Goal: Task Accomplishment & Management: Complete application form

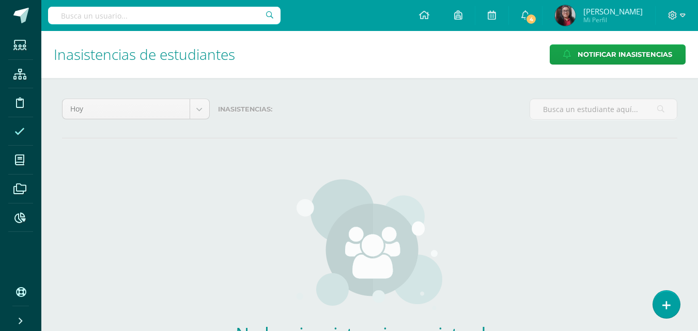
click at [192, 18] on input "text" at bounding box center [164, 16] width 233 height 18
type input "Amanda Roca"
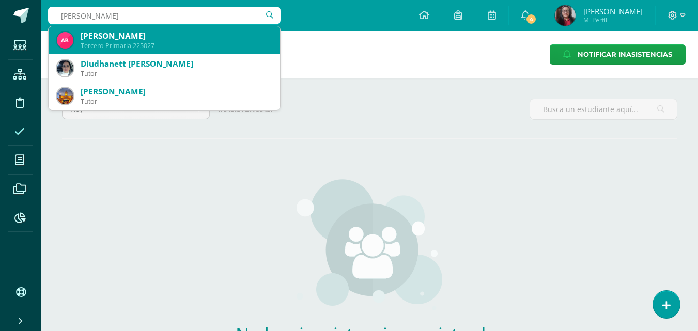
click at [181, 32] on div "[PERSON_NAME]" at bounding box center [176, 35] width 191 height 11
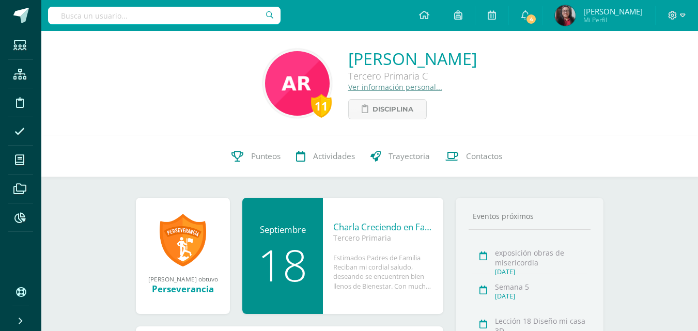
drag, startPoint x: 299, startPoint y: 59, endPoint x: 521, endPoint y: 53, distance: 222.3
click at [521, 53] on div "11 Amanda Isabella Roca Prado Tercero Primaria C Ver información personal... Di…" at bounding box center [370, 84] width 640 height 72
copy link "Amanda Isabella Roca Prado"
click at [487, 165] on link "Contactos" at bounding box center [474, 156] width 72 height 41
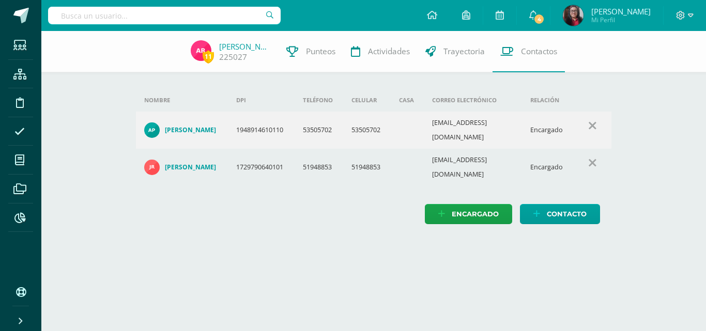
click at [182, 127] on h4 "Adela Yadira Prado Orozco" at bounding box center [190, 130] width 51 height 8
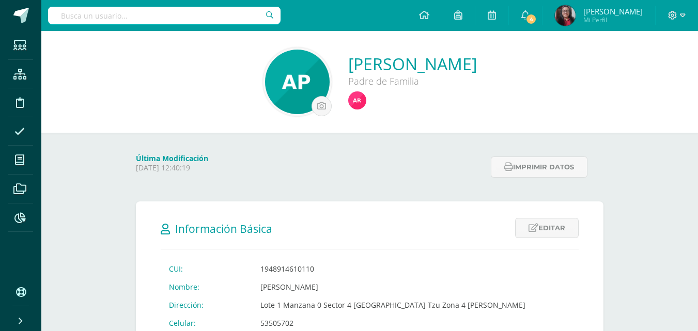
drag, startPoint x: 308, startPoint y: 65, endPoint x: 513, endPoint y: 69, distance: 205.2
click at [513, 69] on div "[PERSON_NAME] Padre de Familia" at bounding box center [370, 82] width 640 height 69
copy link "Adela Yadira Prado Orozco"
drag, startPoint x: 251, startPoint y: 271, endPoint x: 327, endPoint y: 270, distance: 76.0
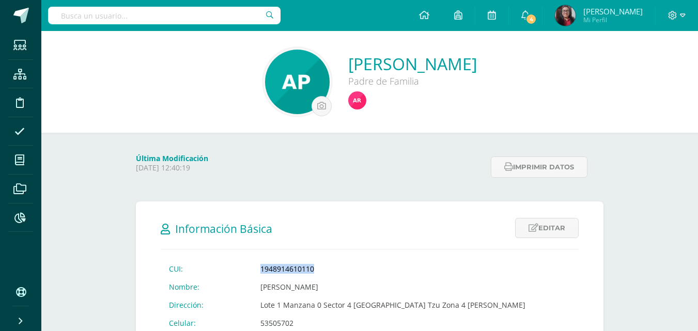
click at [327, 270] on td "1948914610110" at bounding box center [393, 269] width 282 height 18
copy td "1948914610110"
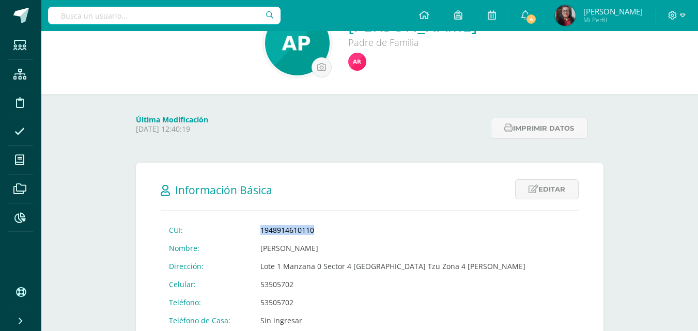
scroll to position [103, 0]
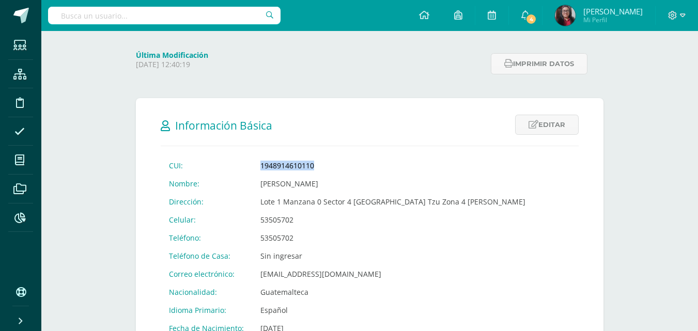
drag, startPoint x: 253, startPoint y: 218, endPoint x: 308, endPoint y: 219, distance: 54.3
click at [308, 219] on td "53505702" at bounding box center [393, 220] width 282 height 18
copy td "53505702"
click at [19, 133] on icon at bounding box center [19, 132] width 10 height 10
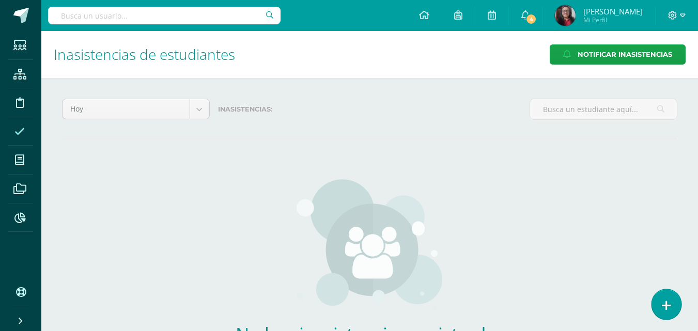
click at [662, 302] on link at bounding box center [666, 304] width 29 height 30
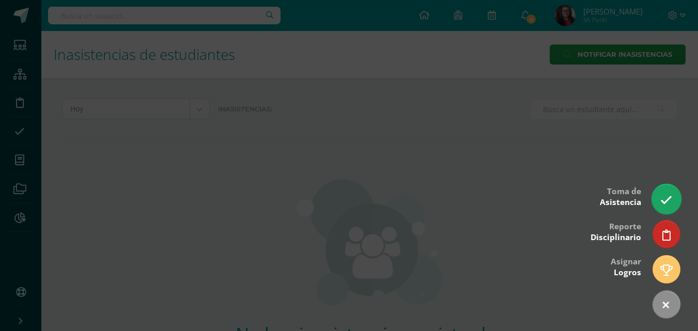
click at [659, 205] on link at bounding box center [666, 199] width 29 height 30
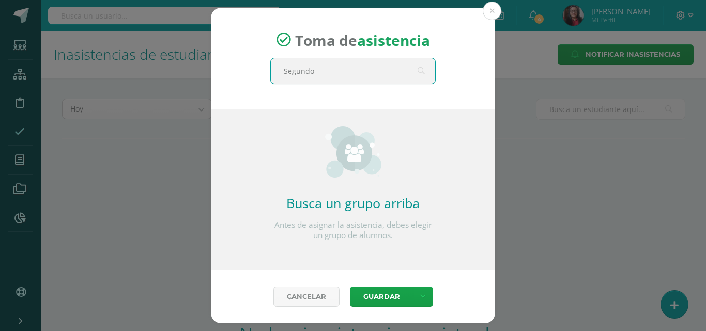
type input "Segundo"
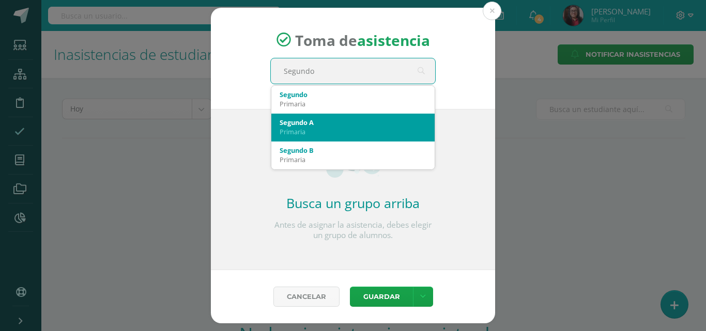
click at [379, 130] on div "Primaria" at bounding box center [353, 131] width 147 height 9
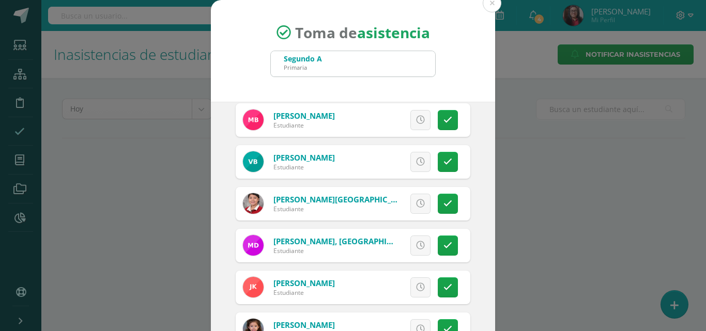
scroll to position [103, 0]
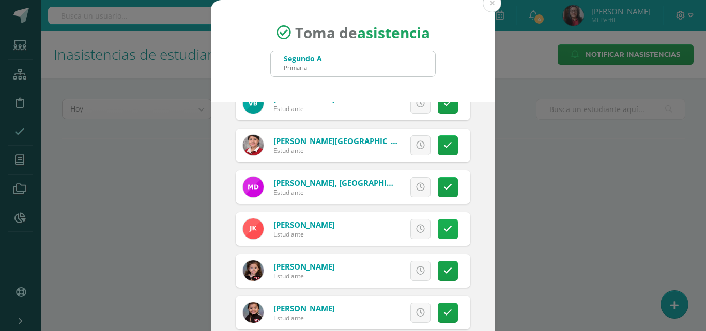
click at [443, 231] on icon at bounding box center [447, 229] width 9 height 9
click at [443, 313] on icon at bounding box center [447, 313] width 9 height 9
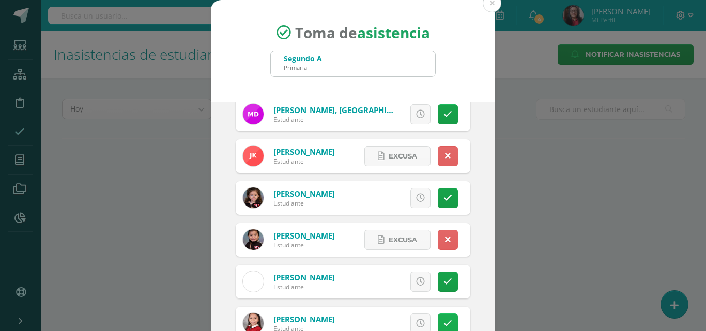
scroll to position [207, 0]
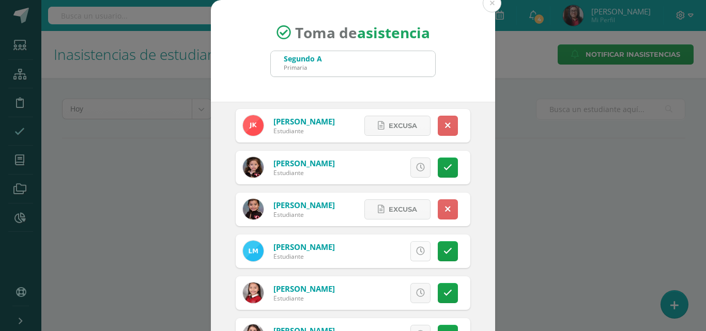
click at [416, 253] on icon at bounding box center [420, 251] width 9 height 9
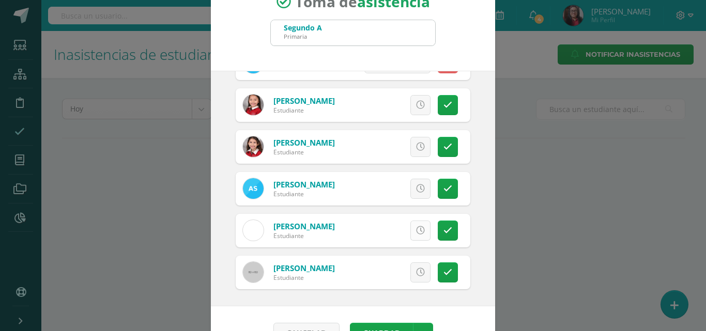
scroll to position [59, 0]
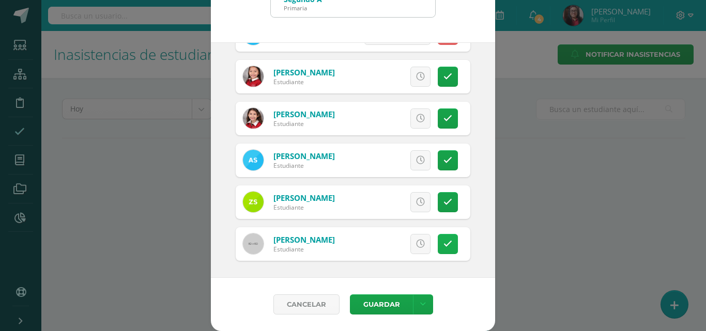
click at [443, 246] on icon at bounding box center [447, 244] width 9 height 9
drag, startPoint x: 373, startPoint y: 304, endPoint x: 377, endPoint y: 310, distance: 6.6
click at [377, 309] on button "Guardar" at bounding box center [381, 305] width 63 height 20
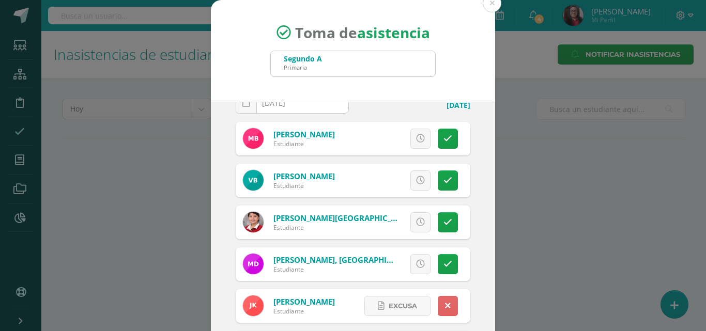
scroll to position [0, 0]
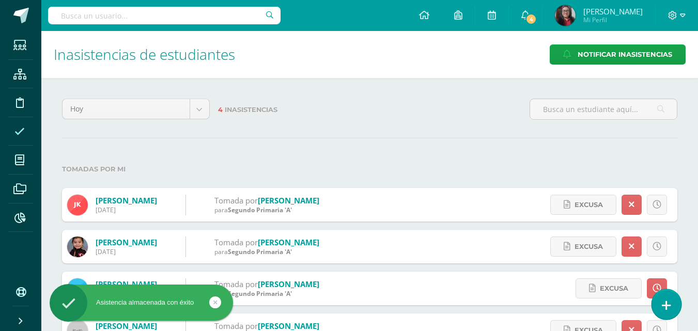
click at [663, 303] on icon at bounding box center [666, 306] width 9 height 12
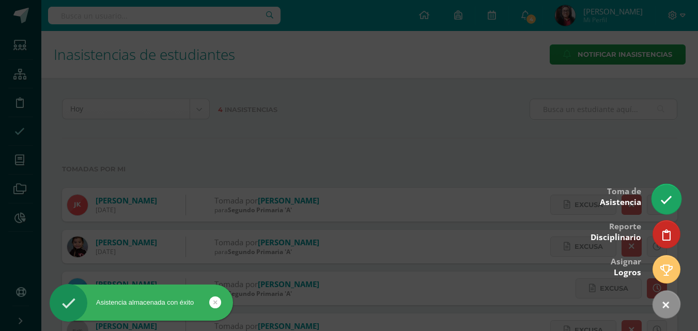
click at [667, 201] on icon at bounding box center [667, 200] width 12 height 12
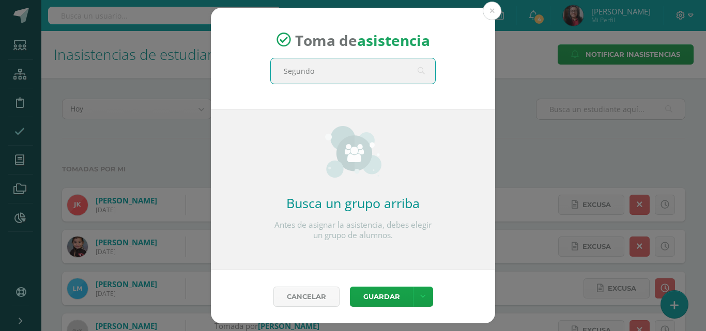
type input "Segundo"
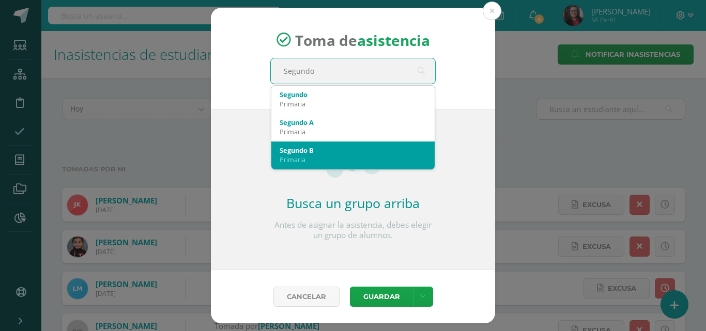
click at [326, 156] on div "Primaria" at bounding box center [353, 159] width 147 height 9
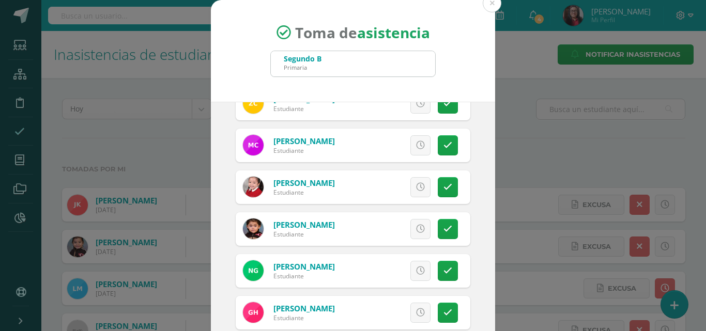
scroll to position [207, 0]
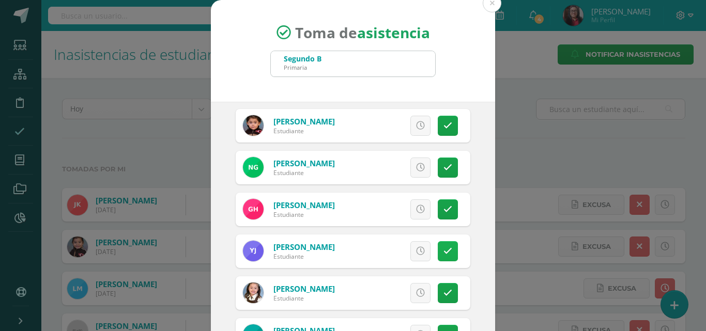
click at [443, 255] on icon at bounding box center [447, 251] width 9 height 9
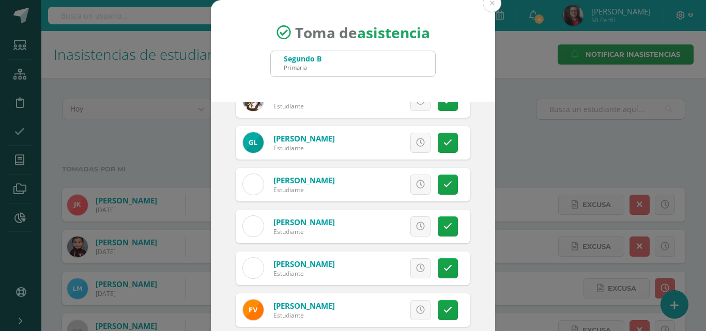
scroll to position [406, 0]
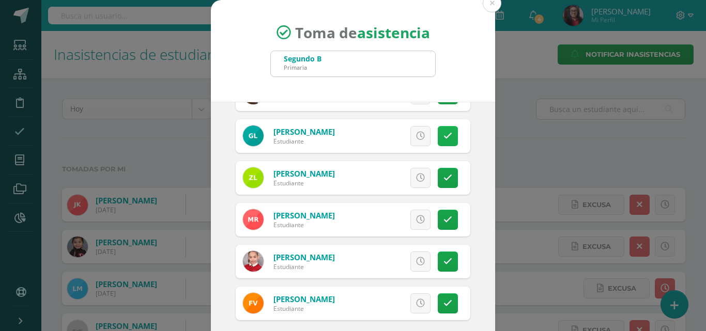
click at [441, 137] on link at bounding box center [448, 136] width 20 height 20
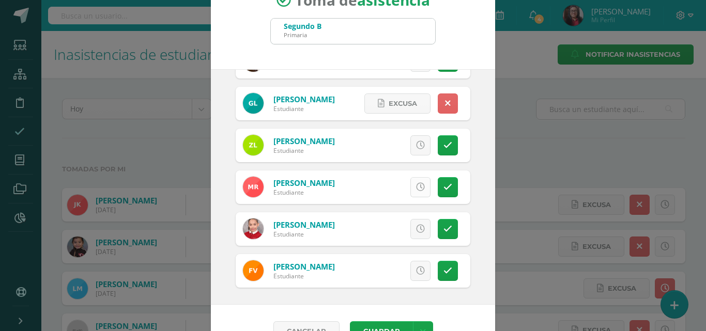
scroll to position [59, 0]
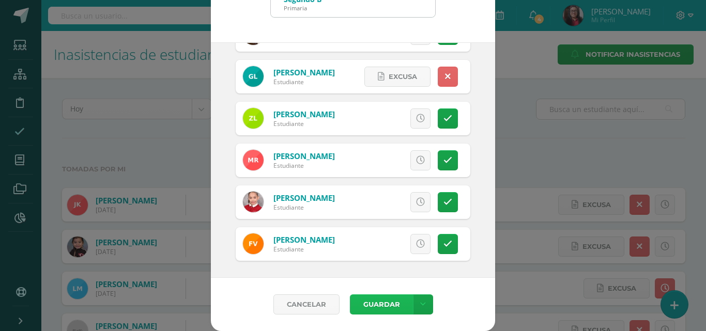
click at [370, 303] on button "Guardar" at bounding box center [381, 305] width 63 height 20
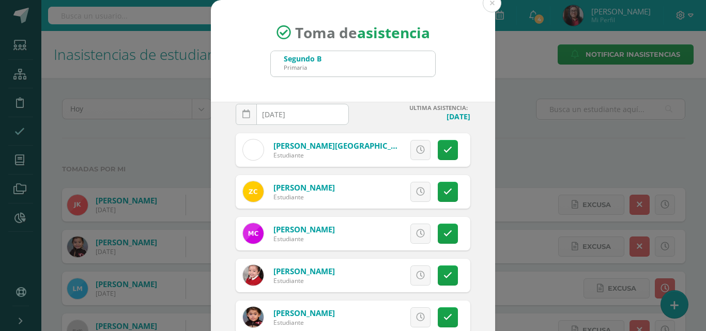
scroll to position [0, 0]
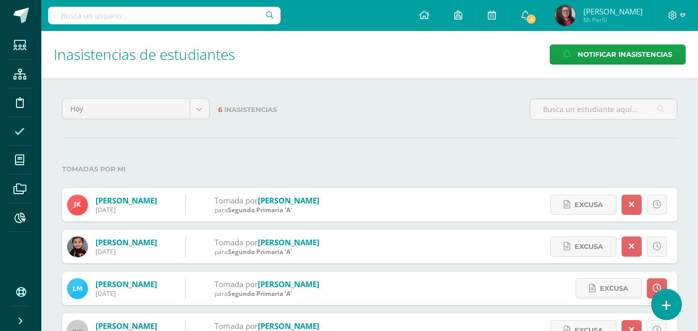
click at [663, 304] on icon at bounding box center [666, 306] width 9 height 12
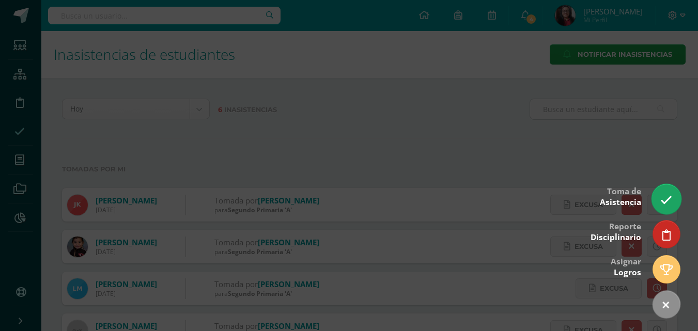
click at [671, 201] on icon at bounding box center [667, 200] width 12 height 12
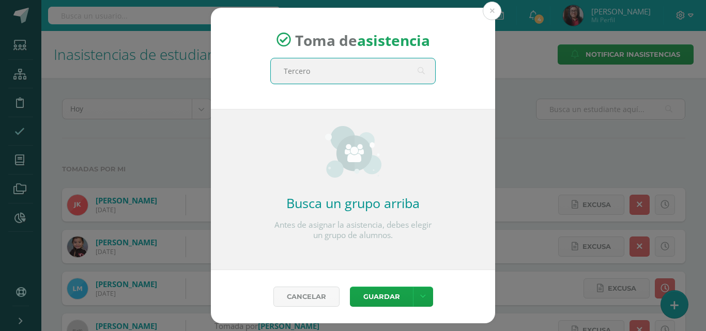
type input "Tercero"
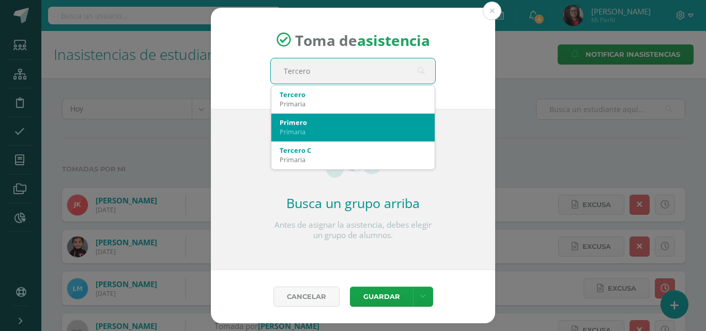
scroll to position [52, 0]
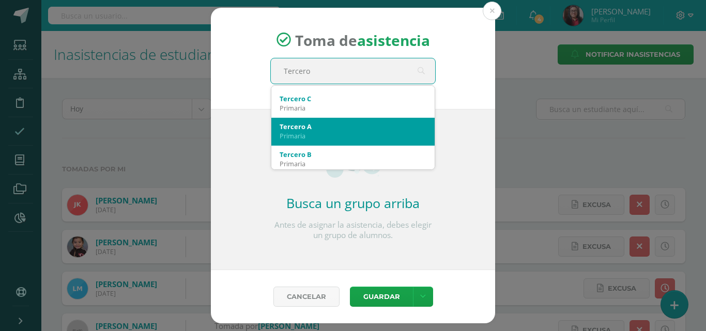
click at [327, 132] on div "Primaria" at bounding box center [353, 135] width 147 height 9
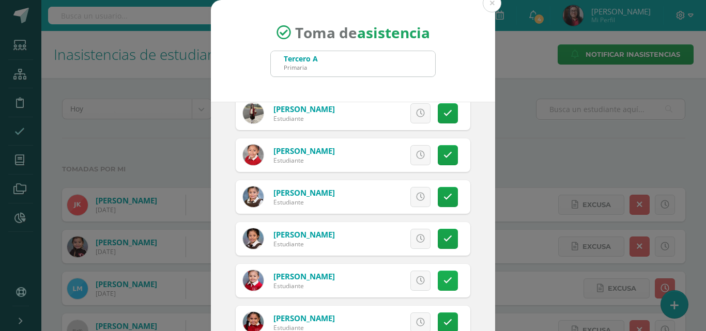
click at [443, 279] on icon at bounding box center [447, 281] width 9 height 9
click at [401, 275] on span "Excusa" at bounding box center [403, 280] width 28 height 19
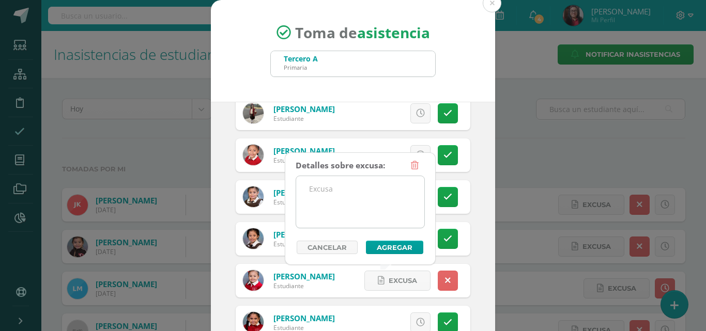
click at [372, 213] on textarea at bounding box center [360, 202] width 128 height 52
drag, startPoint x: 298, startPoint y: 187, endPoint x: 364, endPoint y: 191, distance: 65.8
click at [364, 191] on textarea "Enfermedad" at bounding box center [360, 202] width 128 height 52
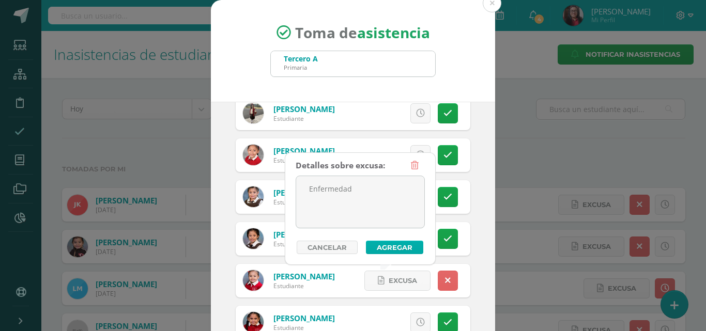
type textarea "Enfermedad"
click at [390, 252] on button "Agregar" at bounding box center [394, 247] width 57 height 13
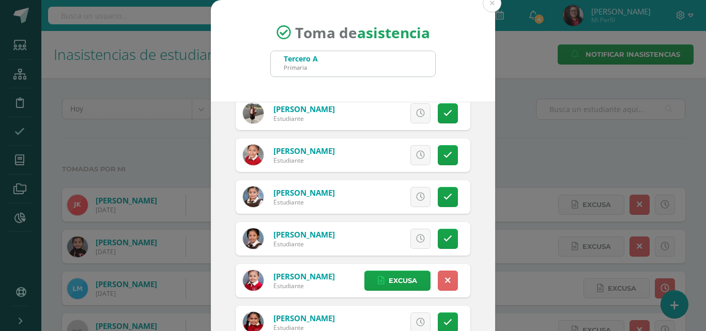
scroll to position [155, 0]
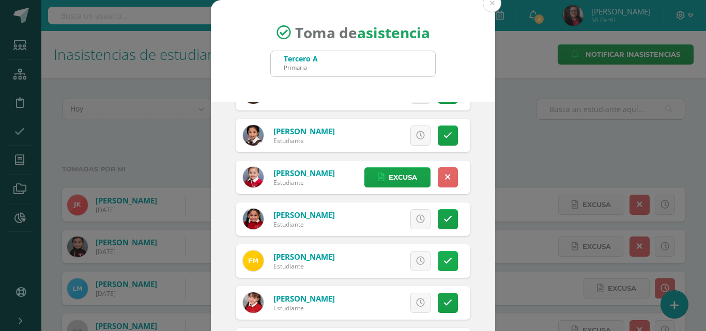
click at [438, 266] on link at bounding box center [448, 261] width 20 height 20
click at [401, 263] on span "Excusa" at bounding box center [403, 261] width 28 height 19
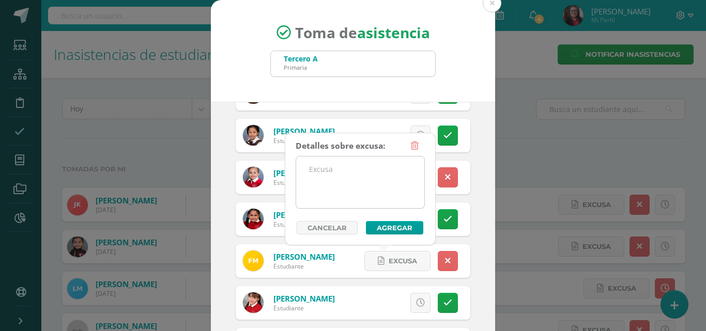
click at [376, 198] on textarea at bounding box center [360, 183] width 128 height 52
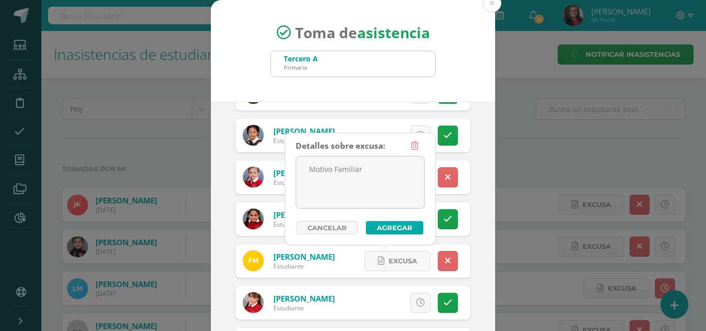
type textarea "Motivo Familiar"
click at [398, 231] on button "Agregar" at bounding box center [394, 227] width 57 height 13
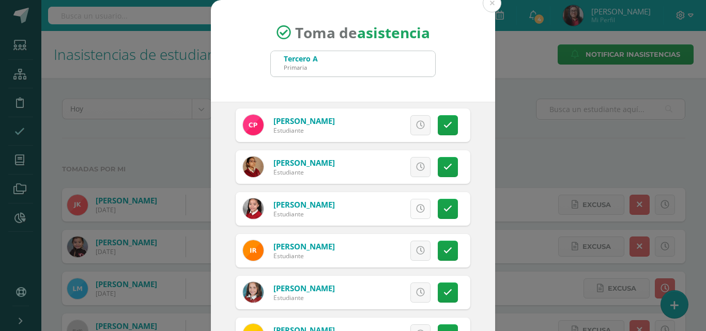
scroll to position [517, 0]
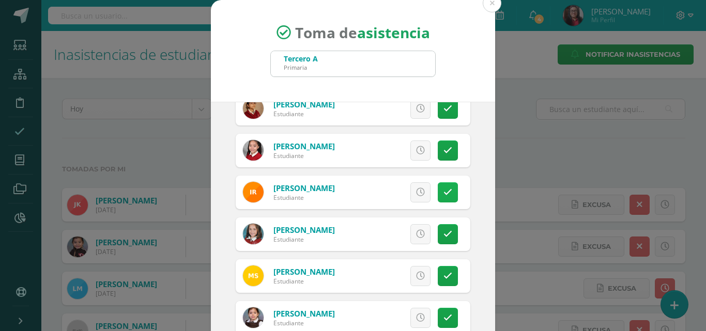
click at [438, 197] on link at bounding box center [448, 192] width 20 height 20
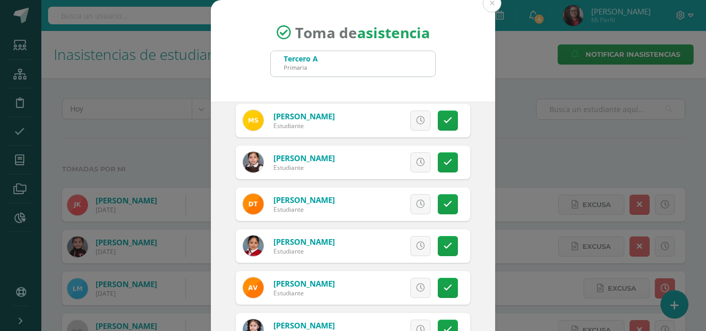
scroll to position [699, 0]
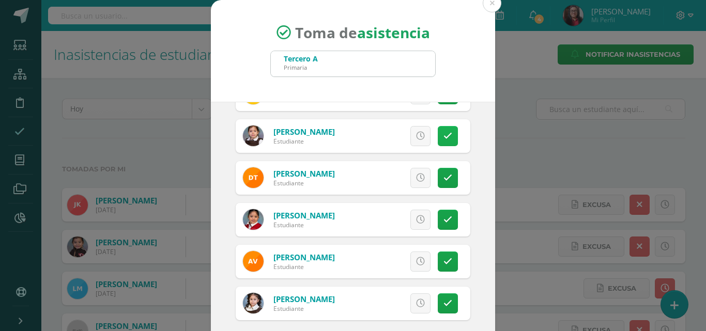
click at [443, 136] on icon at bounding box center [447, 136] width 9 height 9
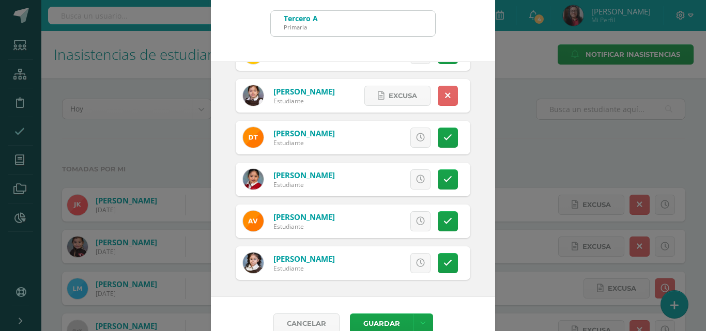
scroll to position [59, 0]
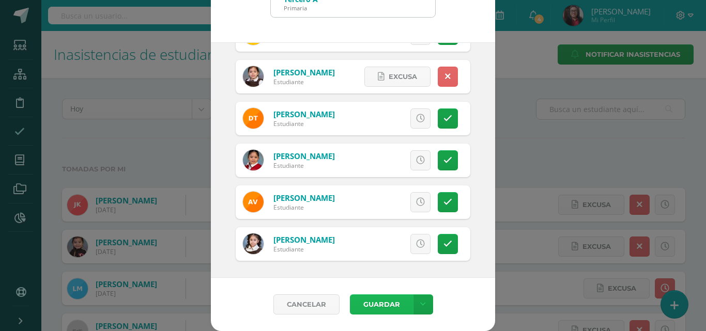
click at [379, 300] on button "Guardar" at bounding box center [381, 305] width 63 height 20
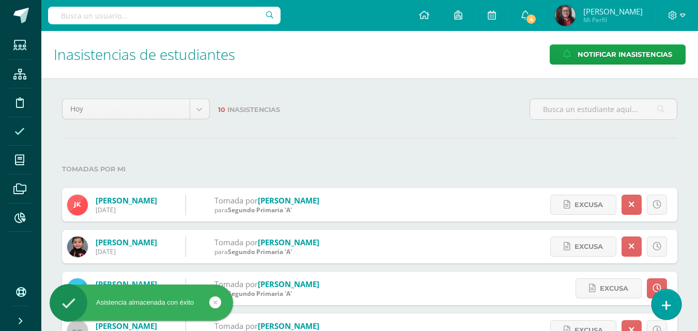
click at [669, 308] on icon at bounding box center [666, 306] width 9 height 12
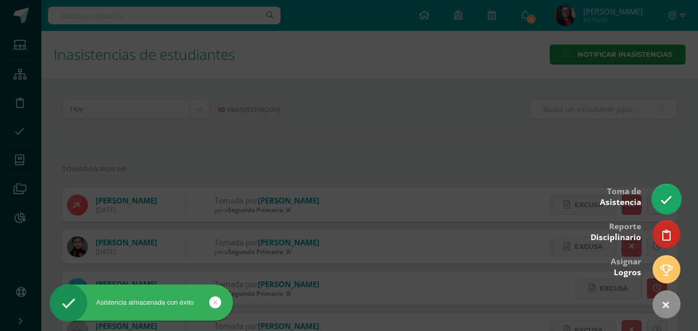
click at [662, 192] on link at bounding box center [666, 199] width 29 height 30
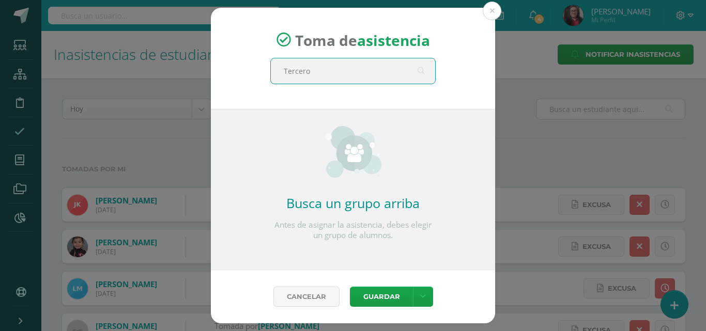
type input "Tercero"
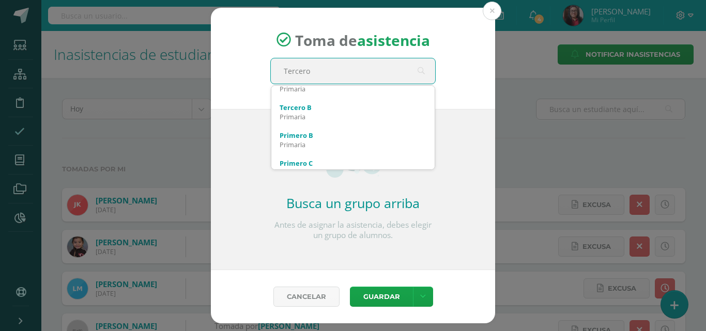
scroll to position [103, 0]
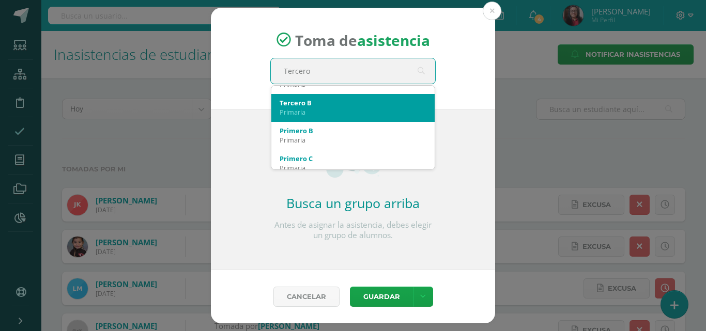
click at [381, 109] on div "Primaria" at bounding box center [353, 112] width 147 height 9
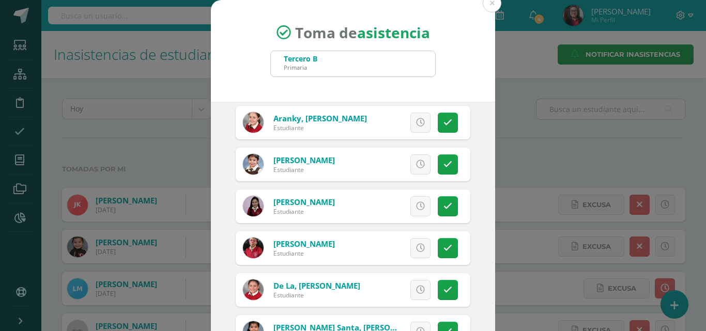
scroll to position [155, 0]
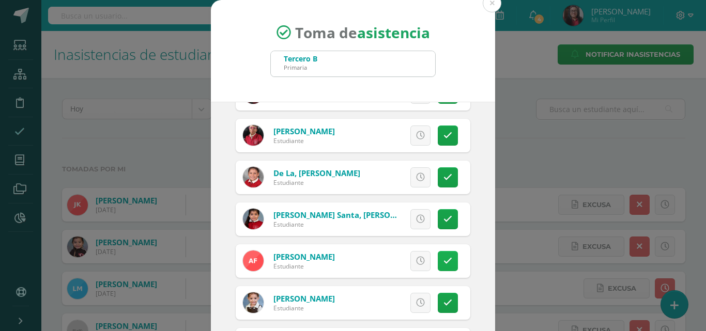
click at [443, 263] on icon at bounding box center [447, 261] width 9 height 9
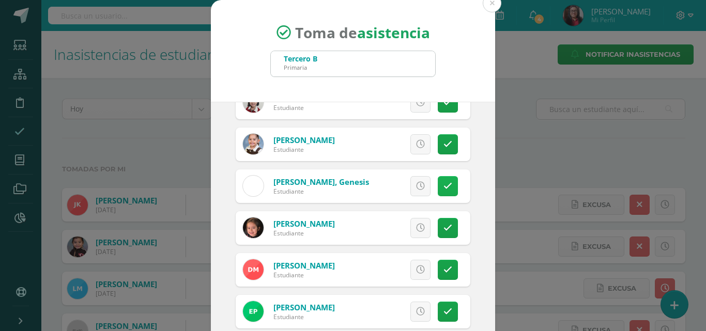
scroll to position [413, 0]
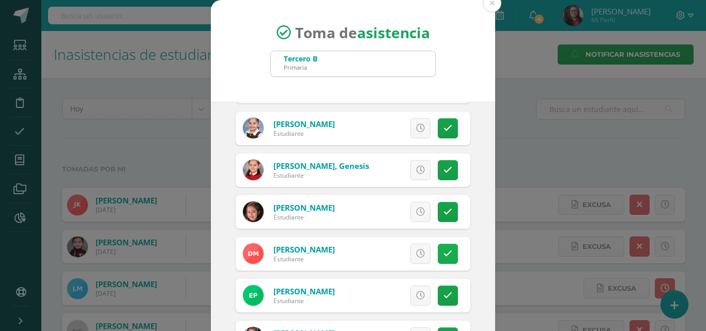
click at [438, 258] on link at bounding box center [448, 254] width 20 height 20
click at [402, 252] on span "Excusa" at bounding box center [403, 253] width 28 height 19
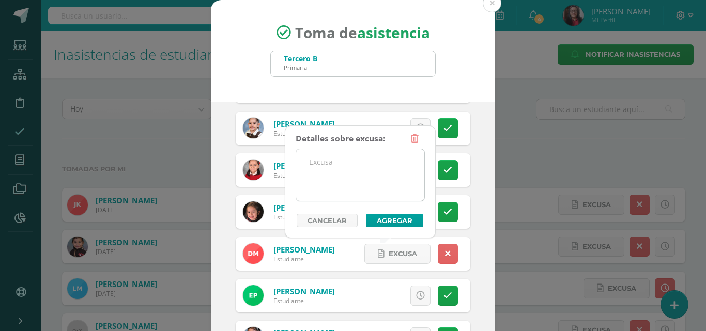
click at [376, 194] on textarea at bounding box center [360, 175] width 128 height 52
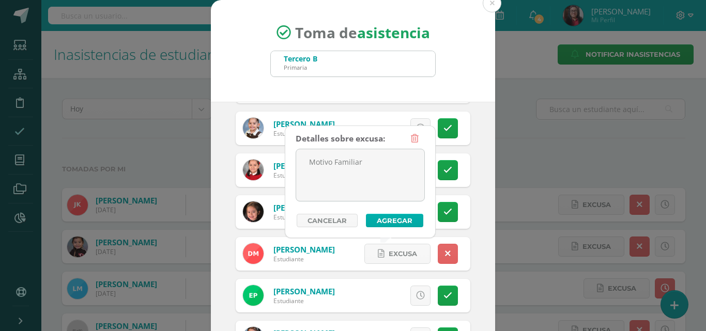
type textarea "Motivo Familiar"
click at [377, 219] on button "Agregar" at bounding box center [394, 220] width 57 height 13
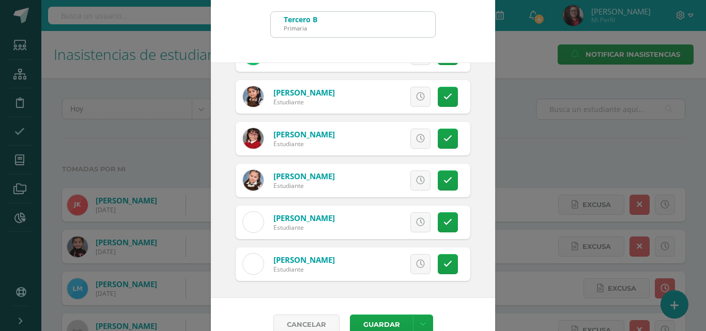
scroll to position [59, 0]
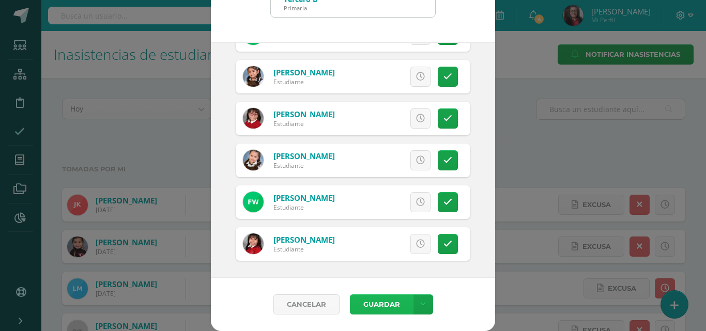
click at [366, 303] on button "Guardar" at bounding box center [381, 305] width 63 height 20
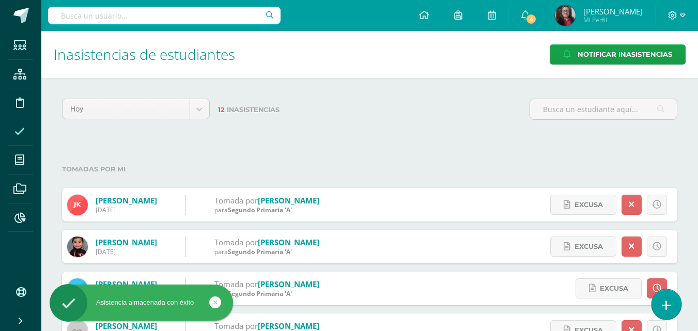
click at [670, 305] on icon at bounding box center [666, 306] width 9 height 12
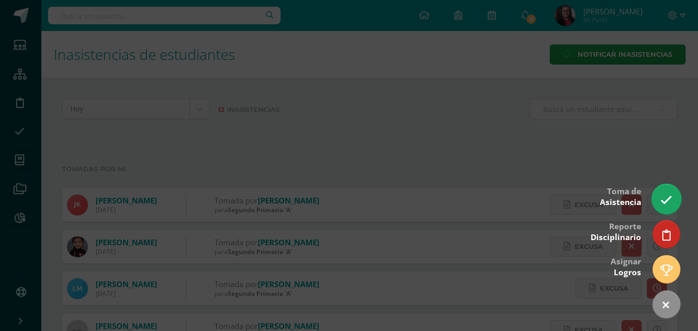
click at [667, 209] on link at bounding box center [666, 199] width 29 height 30
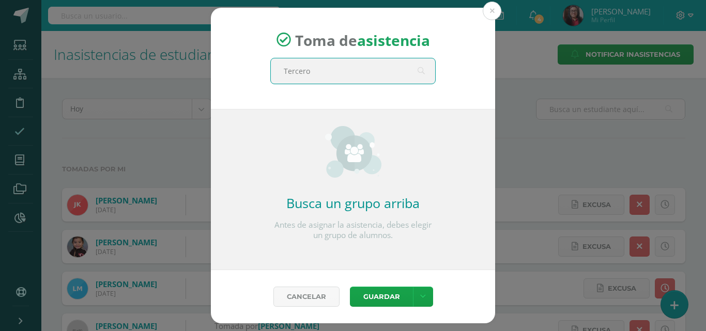
type input "Tercero"
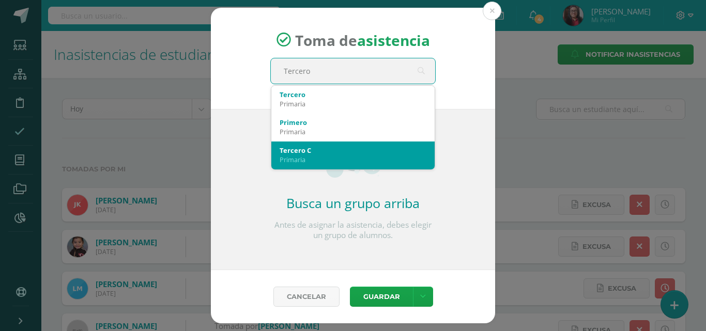
click at [377, 155] on div "Tercero C" at bounding box center [353, 150] width 147 height 9
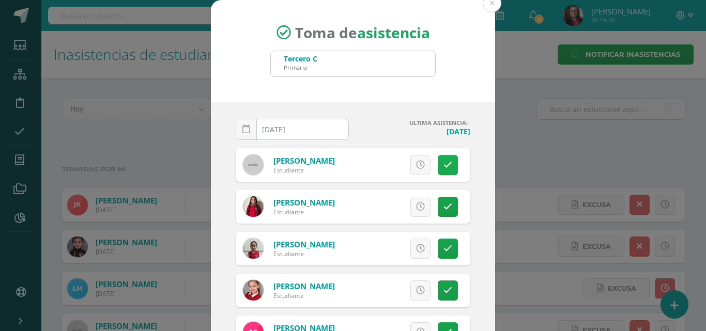
click at [443, 169] on icon at bounding box center [447, 165] width 9 height 9
click at [400, 165] on span "Excusa" at bounding box center [403, 165] width 28 height 19
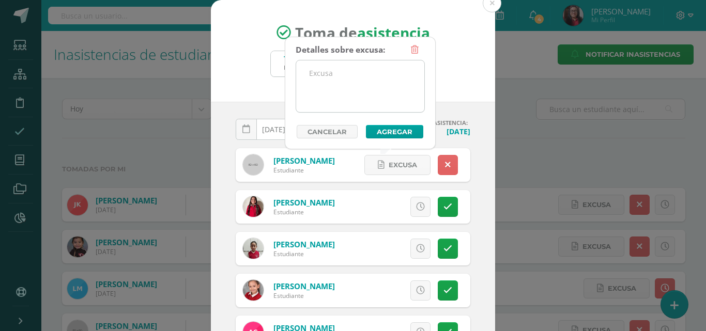
click at [367, 95] on textarea at bounding box center [360, 86] width 128 height 52
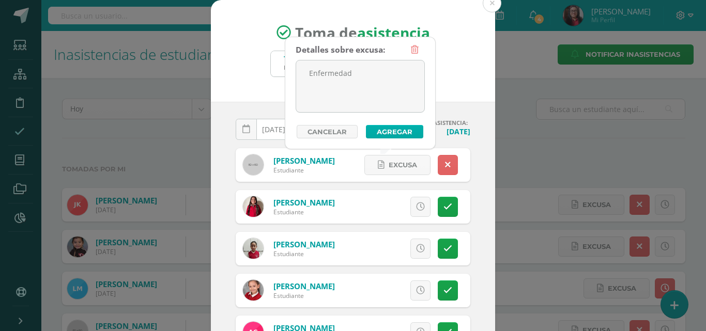
type textarea "Enfermedad"
click at [387, 130] on button "Agregar" at bounding box center [394, 131] width 57 height 13
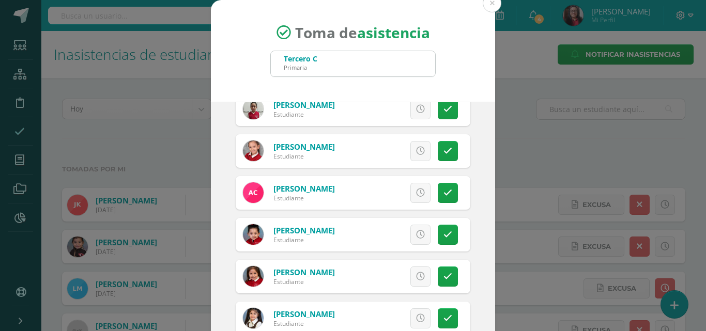
scroll to position [155, 0]
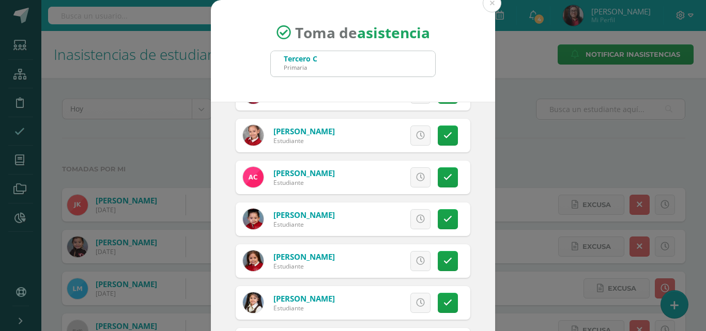
click at [416, 217] on icon at bounding box center [420, 219] width 9 height 9
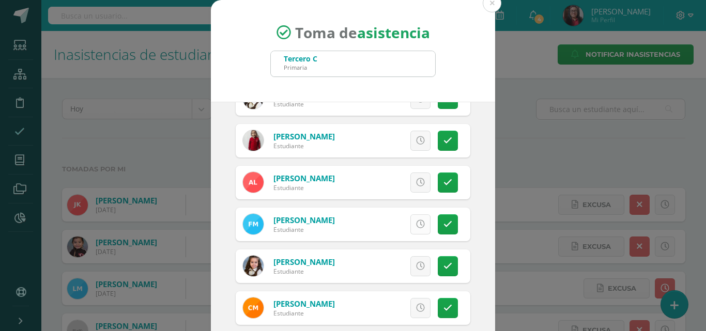
scroll to position [362, 0]
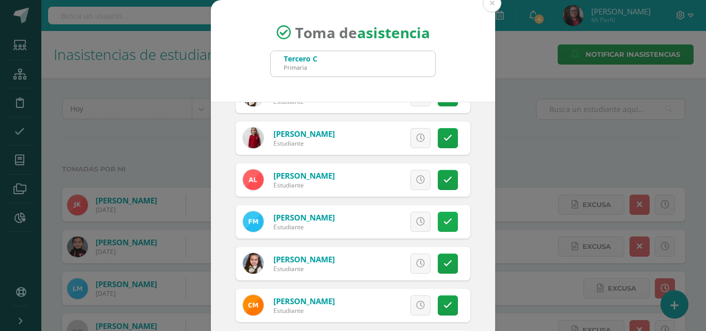
click at [443, 222] on icon at bounding box center [447, 222] width 9 height 9
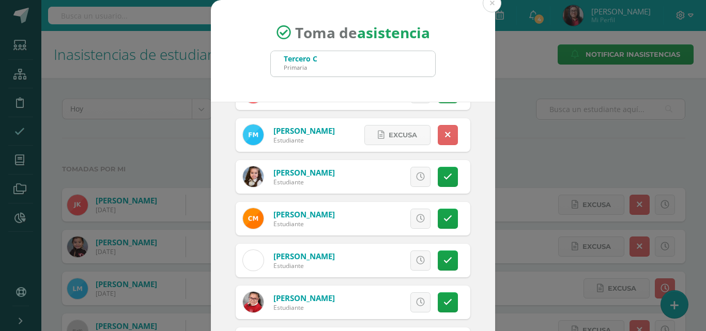
scroll to position [465, 0]
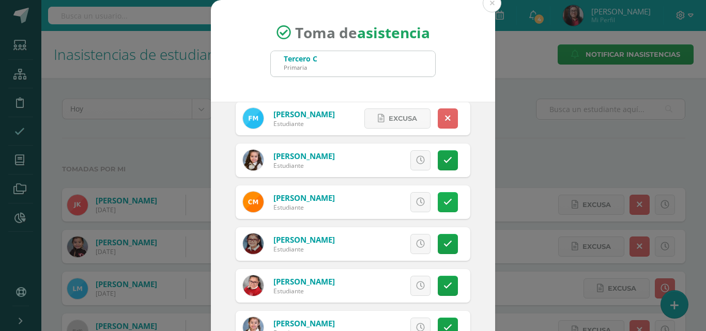
click at [443, 202] on icon at bounding box center [447, 202] width 9 height 9
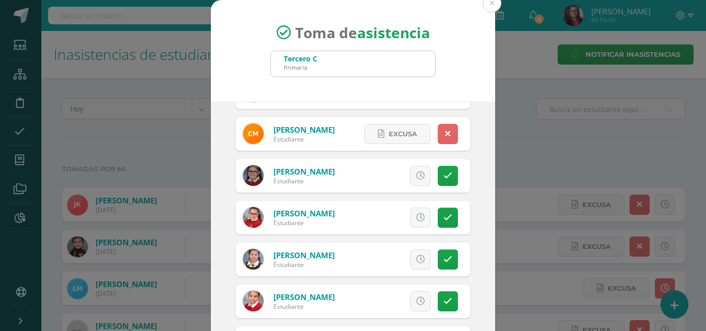
scroll to position [569, 0]
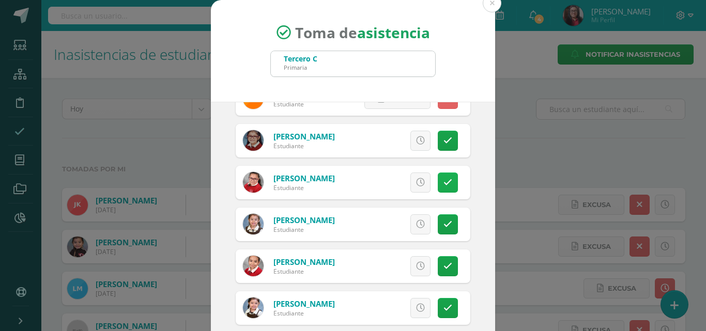
click at [438, 188] on link at bounding box center [448, 183] width 20 height 20
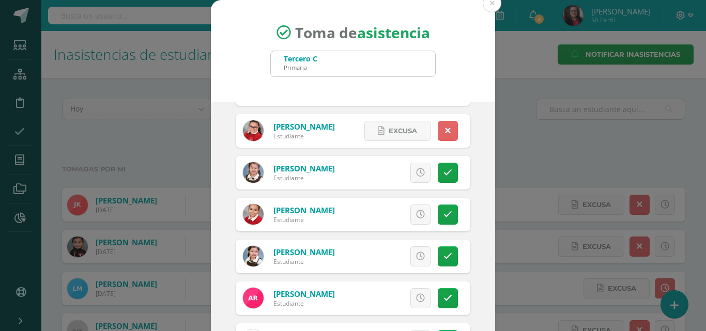
scroll to position [672, 0]
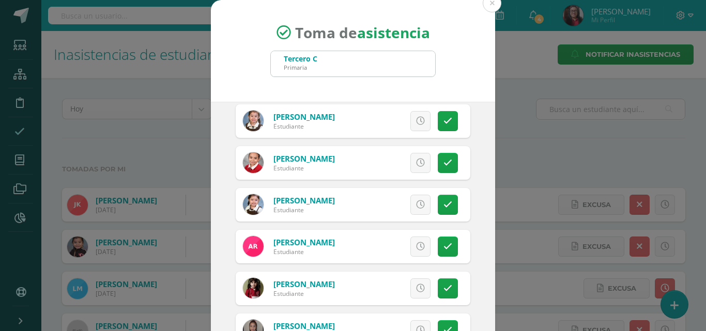
click at [435, 216] on div "Excusa Detalles sobre excusa: Añadir excusa a todas las inasistencias del día C…" at bounding box center [395, 205] width 149 height 34
click at [443, 208] on icon at bounding box center [447, 205] width 9 height 9
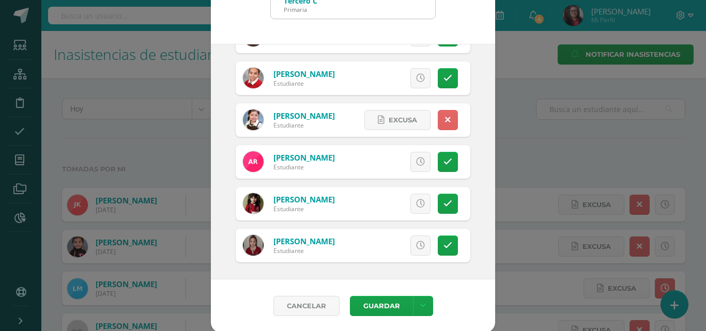
scroll to position [59, 0]
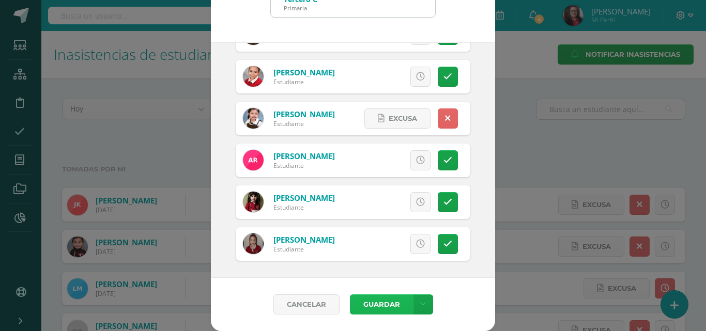
click at [385, 299] on button "Guardar" at bounding box center [381, 305] width 63 height 20
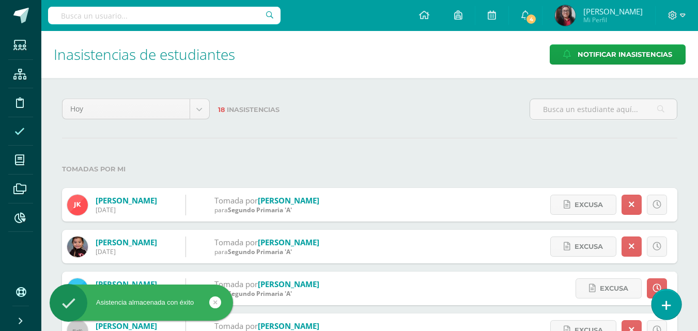
click at [668, 310] on icon at bounding box center [666, 306] width 9 height 12
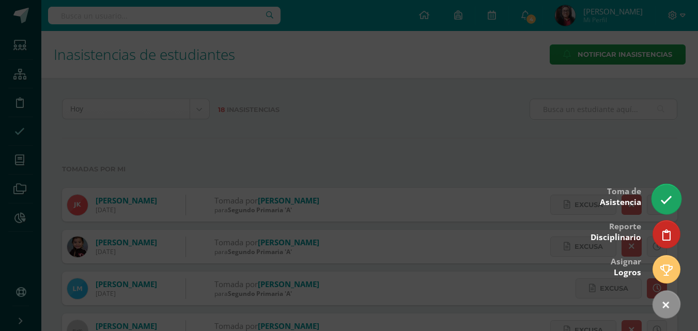
click at [672, 201] on icon at bounding box center [667, 200] width 12 height 12
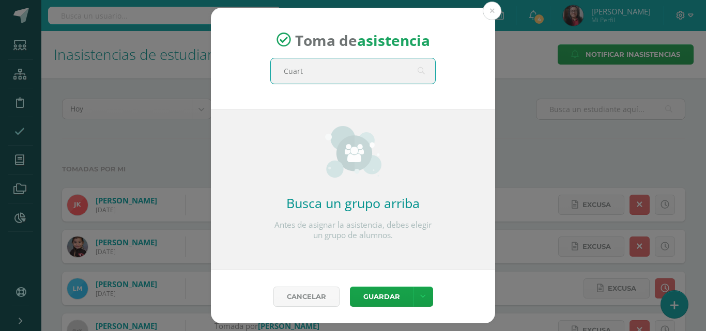
type input "Cuarto"
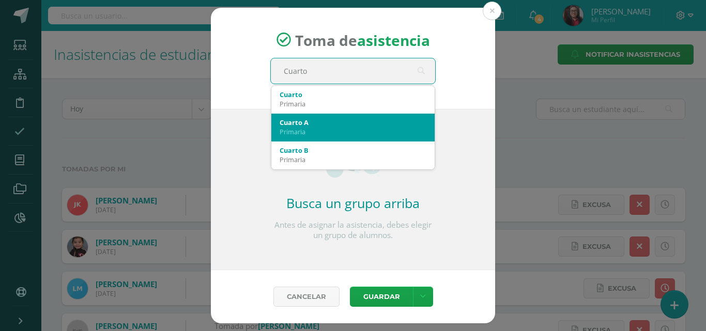
click at [350, 118] on div "Cuarto A" at bounding box center [353, 122] width 147 height 9
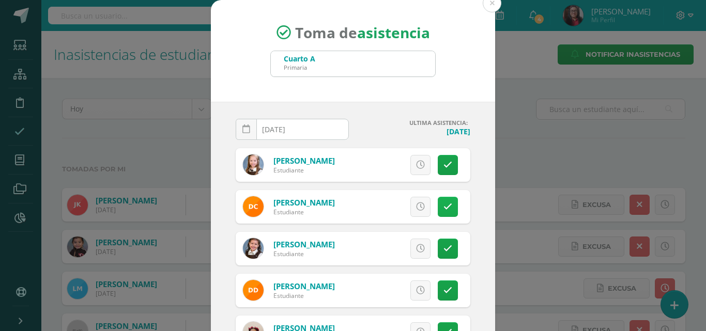
click at [443, 207] on icon at bounding box center [447, 207] width 9 height 9
click at [440, 293] on link at bounding box center [448, 291] width 20 height 20
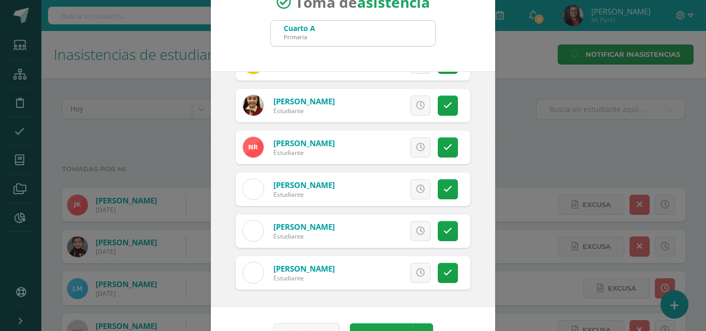
scroll to position [59, 0]
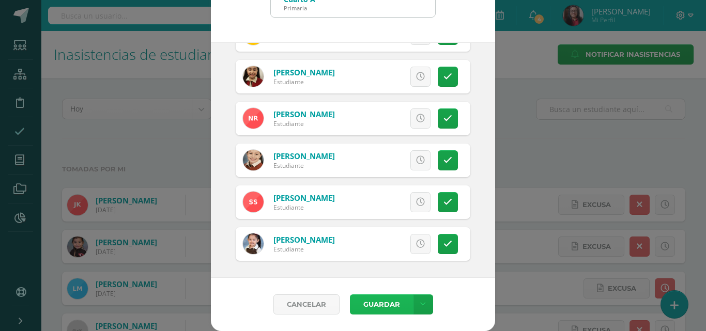
click at [368, 302] on button "Guardar" at bounding box center [381, 305] width 63 height 20
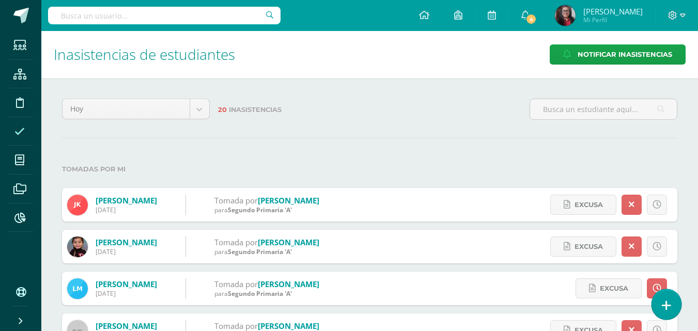
click at [671, 310] on link at bounding box center [666, 304] width 29 height 30
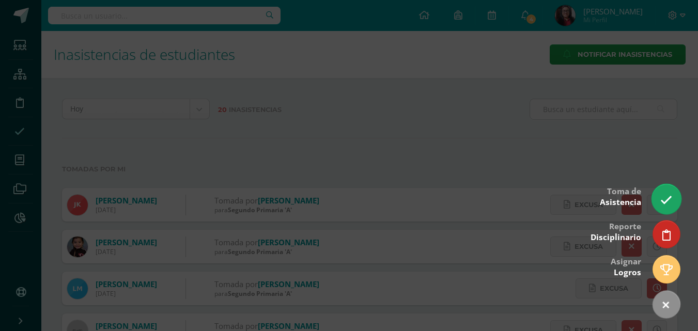
click at [674, 198] on link at bounding box center [666, 199] width 29 height 30
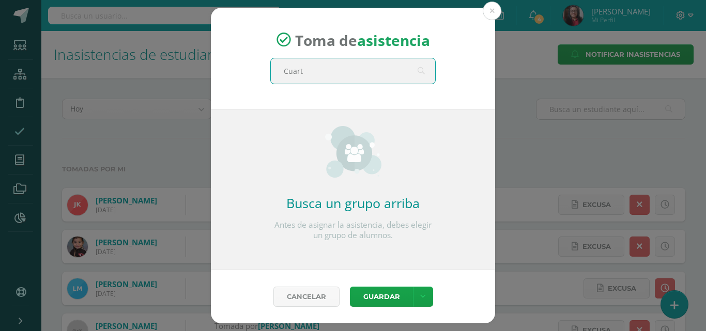
type input "Cuarto"
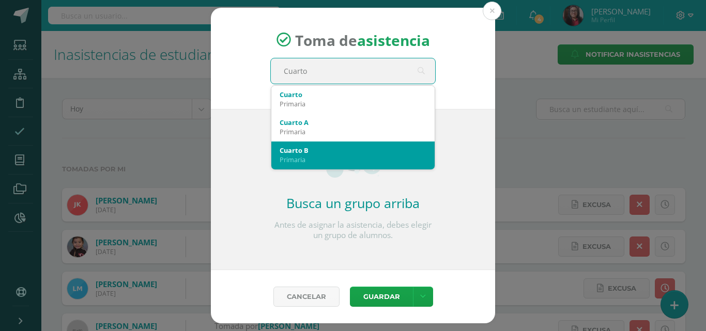
click at [386, 154] on div "Cuarto B" at bounding box center [353, 150] width 147 height 9
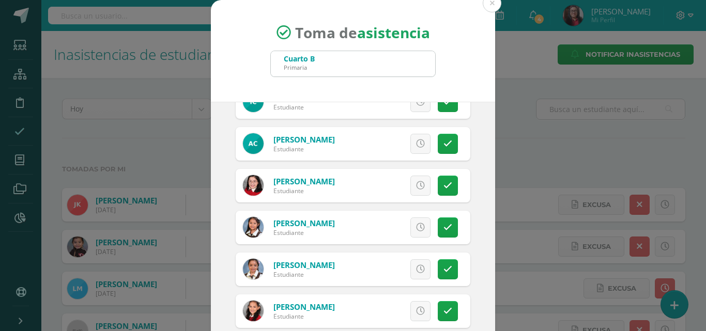
scroll to position [362, 0]
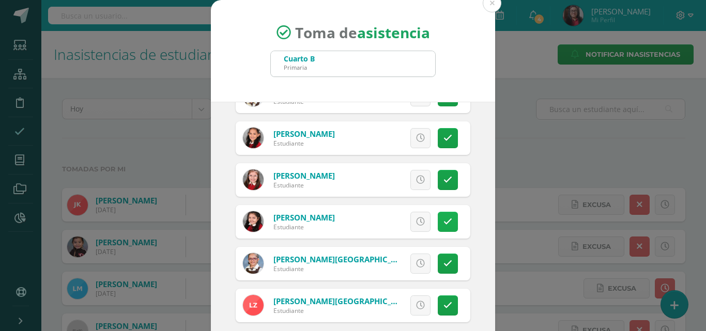
click at [441, 222] on link at bounding box center [448, 222] width 20 height 20
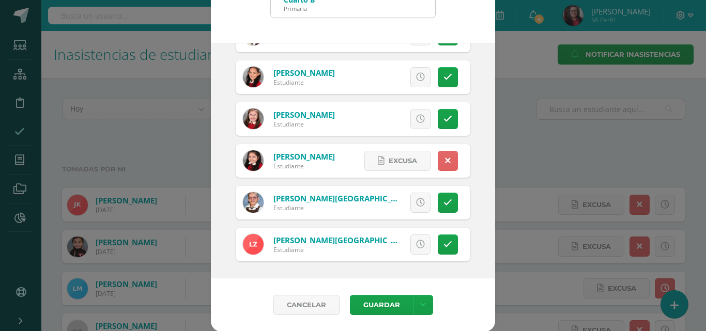
scroll to position [59, 0]
click at [443, 246] on icon at bounding box center [447, 244] width 9 height 9
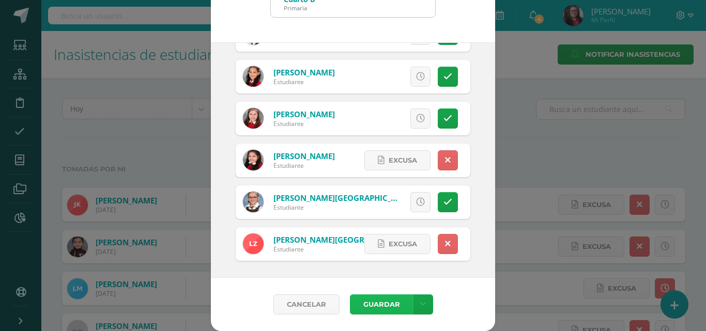
click at [387, 305] on button "Guardar" at bounding box center [381, 305] width 63 height 20
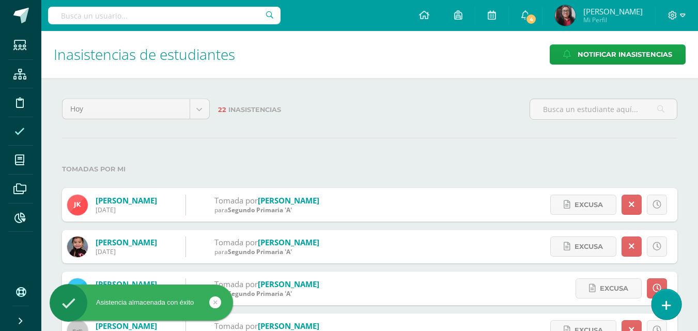
drag, startPoint x: 665, startPoint y: 304, endPoint x: 669, endPoint y: 295, distance: 10.7
click at [665, 304] on icon at bounding box center [666, 306] width 9 height 12
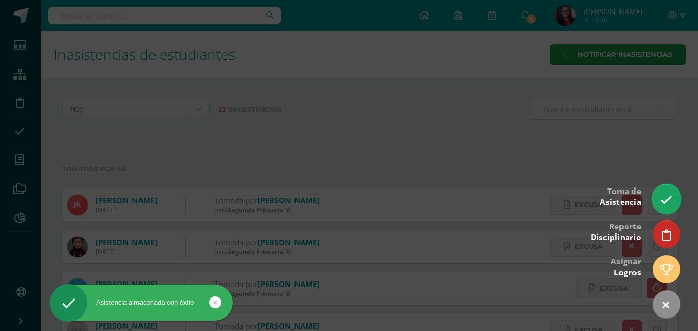
click at [667, 200] on icon at bounding box center [667, 200] width 12 height 12
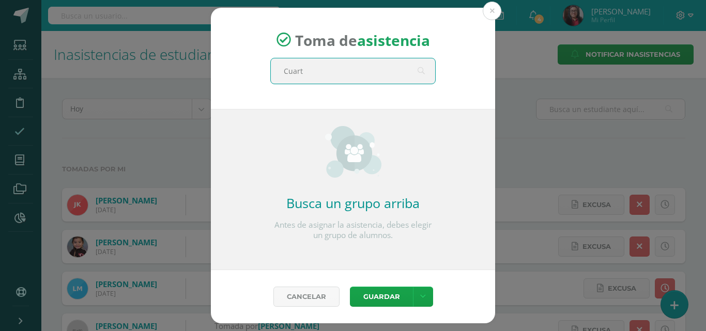
type input "Cuarto"
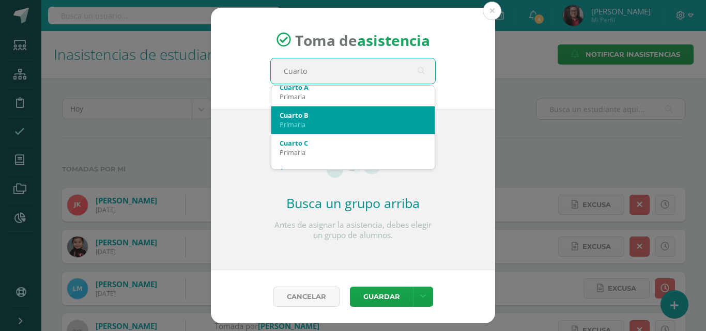
scroll to position [52, 0]
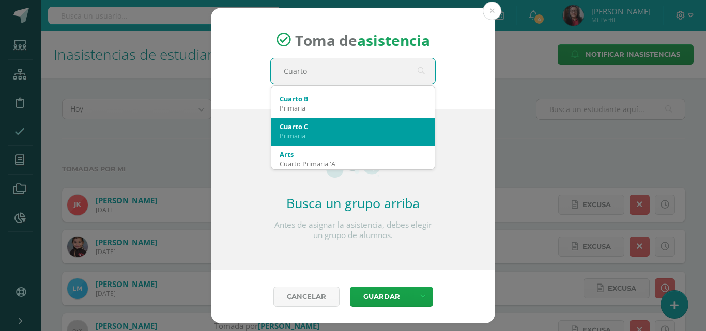
click at [312, 137] on div "Primaria" at bounding box center [353, 135] width 147 height 9
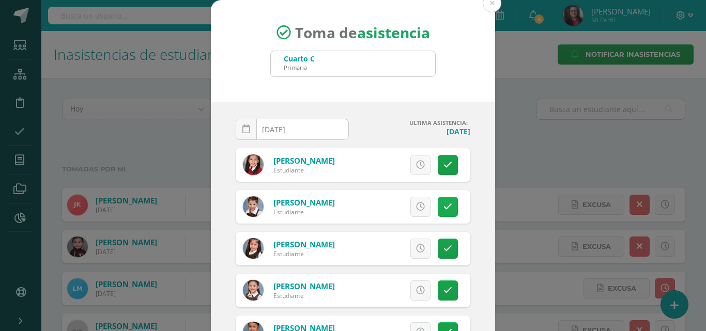
click at [443, 207] on icon at bounding box center [447, 207] width 9 height 9
click at [403, 206] on span "Excusa" at bounding box center [403, 206] width 28 height 19
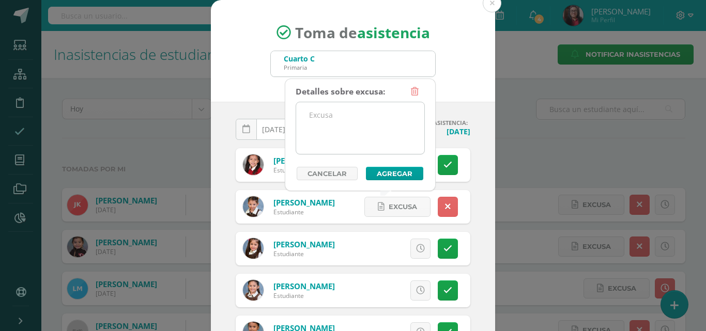
click at [374, 143] on textarea at bounding box center [360, 128] width 128 height 52
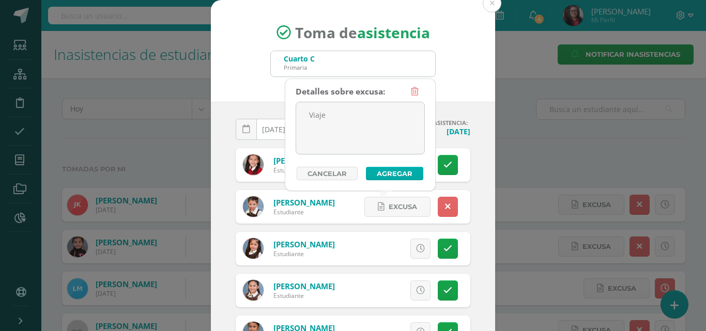
type textarea "Viaje"
click at [373, 170] on button "Agregar" at bounding box center [394, 173] width 57 height 13
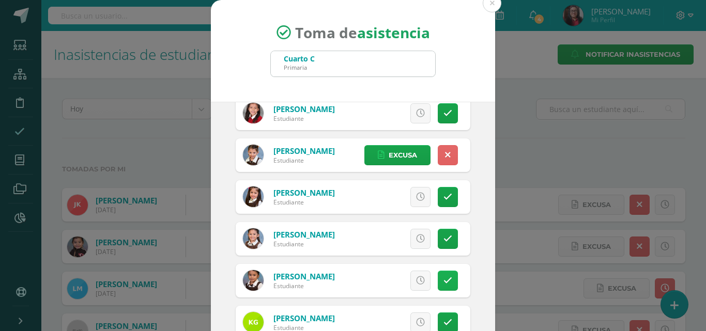
click at [443, 279] on icon at bounding box center [447, 281] width 9 height 9
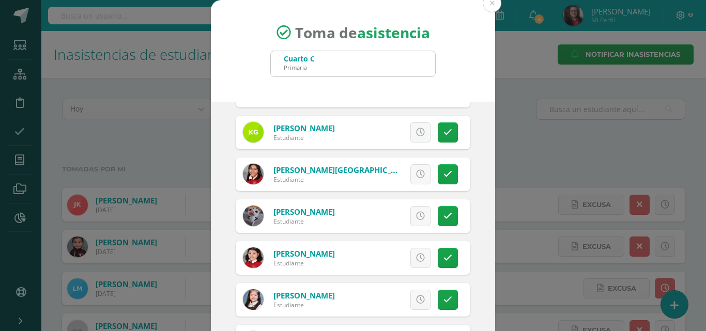
scroll to position [258, 0]
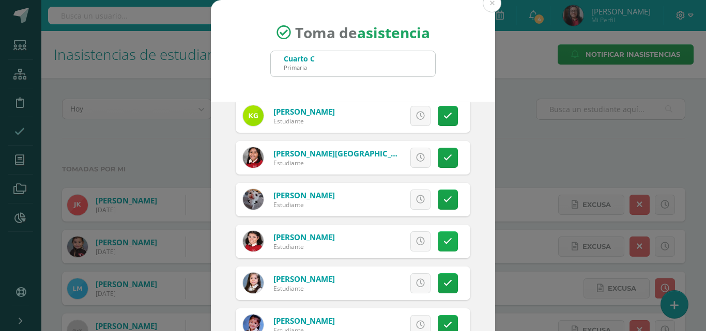
click at [443, 243] on icon at bounding box center [447, 241] width 9 height 9
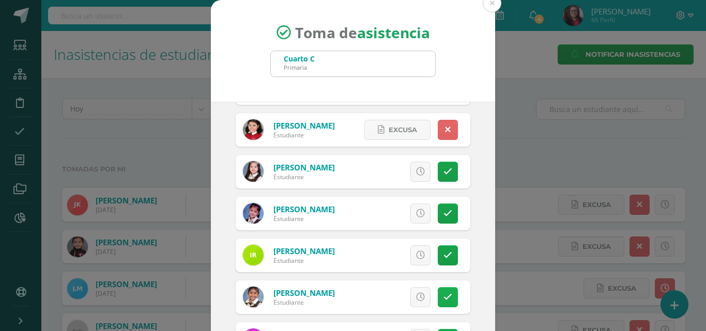
scroll to position [413, 0]
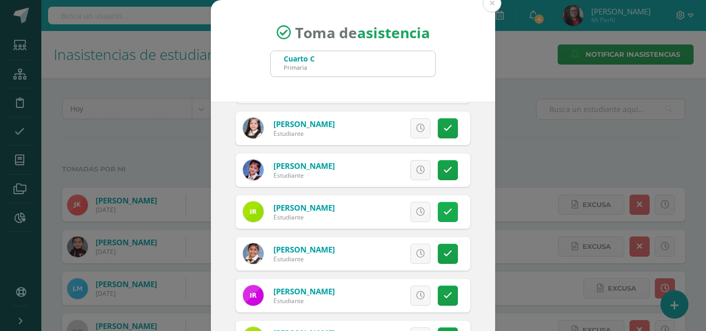
click at [443, 213] on icon at bounding box center [447, 212] width 9 height 9
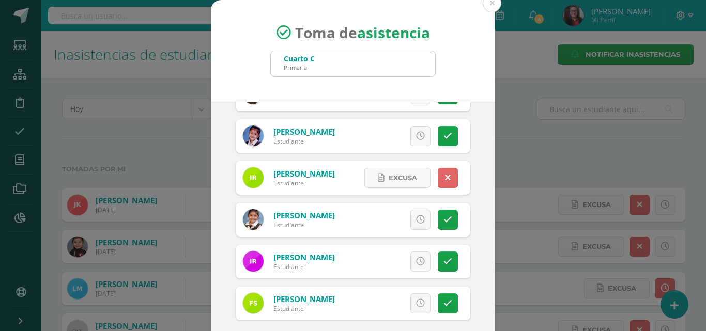
scroll to position [59, 0]
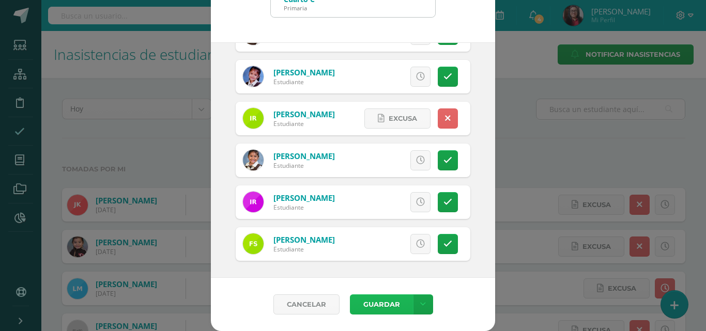
click at [376, 302] on button "Guardar" at bounding box center [381, 305] width 63 height 20
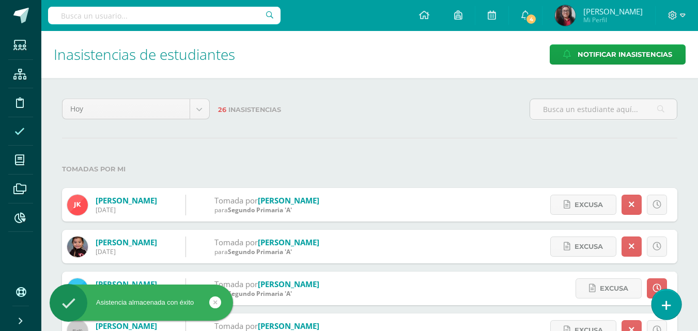
click at [675, 307] on link at bounding box center [666, 304] width 29 height 30
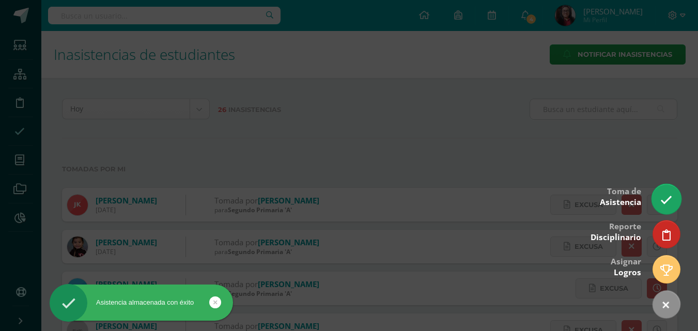
click at [666, 209] on link at bounding box center [666, 199] width 29 height 30
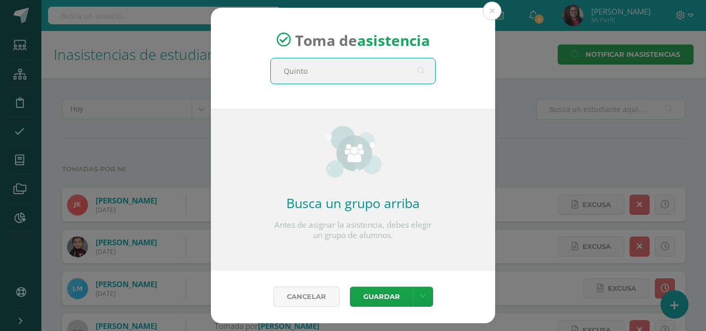
type input "Quinto"
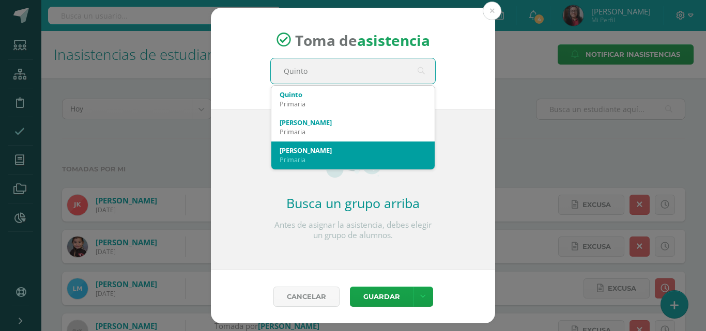
click at [409, 145] on div "Quinto A Primaria" at bounding box center [353, 155] width 147 height 27
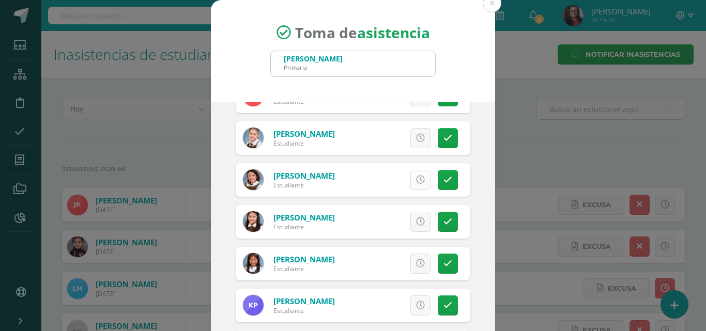
scroll to position [413, 0]
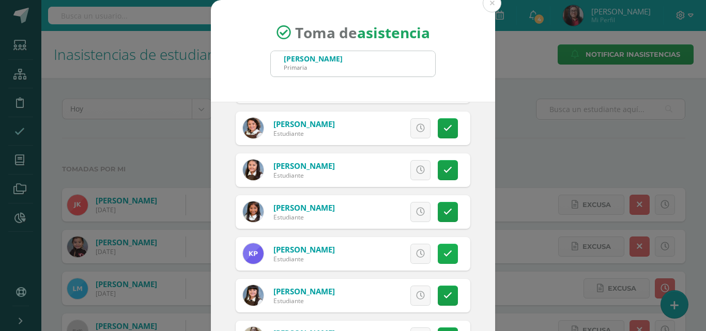
click at [440, 259] on link at bounding box center [448, 254] width 20 height 20
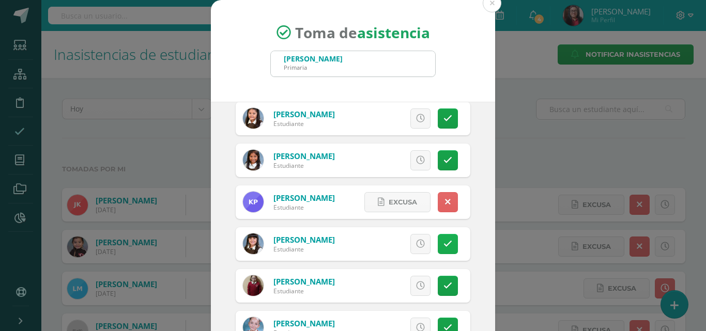
click at [443, 247] on icon at bounding box center [447, 244] width 9 height 9
click at [403, 241] on span "Excusa" at bounding box center [403, 244] width 28 height 19
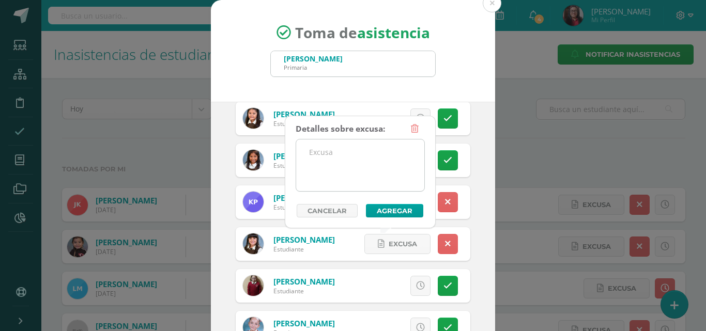
click at [363, 181] on textarea at bounding box center [360, 166] width 128 height 52
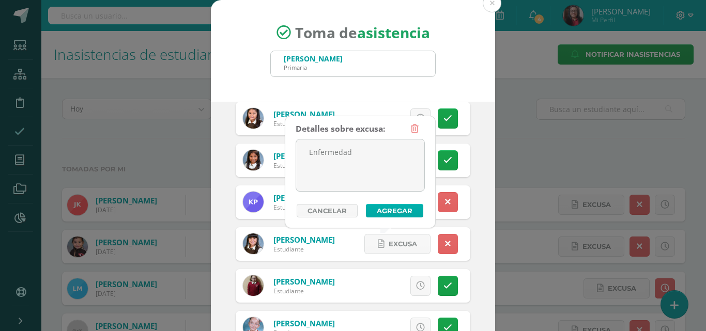
type textarea "Enfermedad"
click at [383, 211] on button "Agregar" at bounding box center [394, 210] width 57 height 13
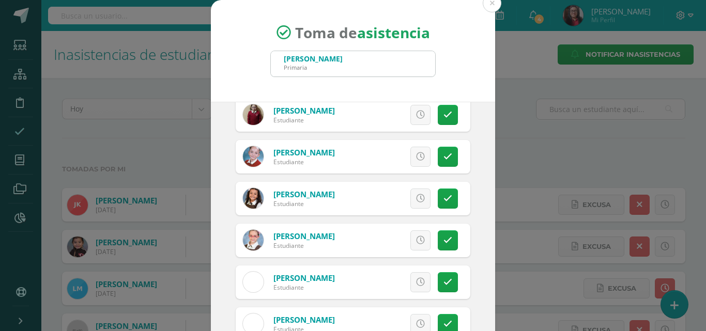
scroll to position [672, 0]
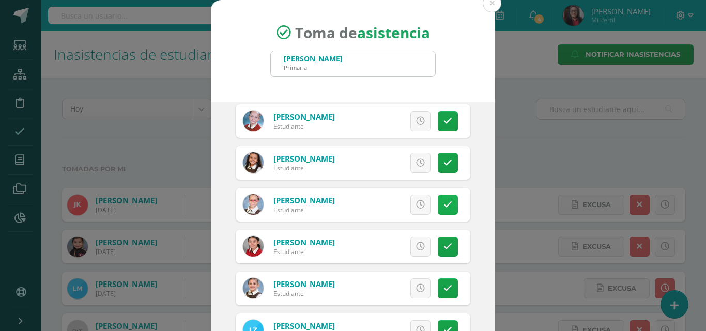
click at [443, 207] on icon at bounding box center [447, 205] width 9 height 9
click at [443, 244] on icon at bounding box center [447, 246] width 9 height 9
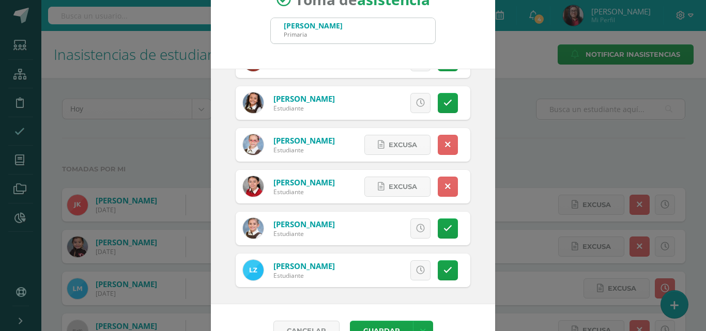
scroll to position [59, 0]
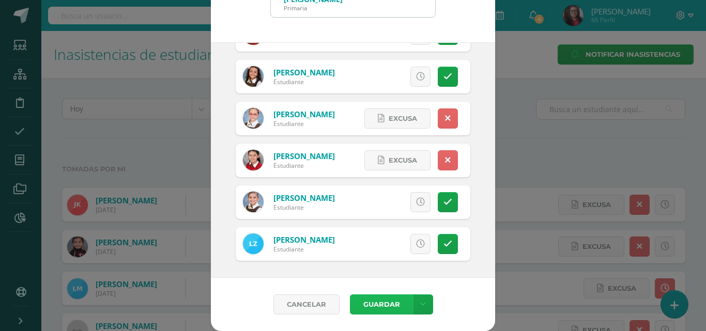
drag, startPoint x: 373, startPoint y: 302, endPoint x: 376, endPoint y: 298, distance: 5.5
click at [375, 302] on button "Guardar" at bounding box center [381, 305] width 63 height 20
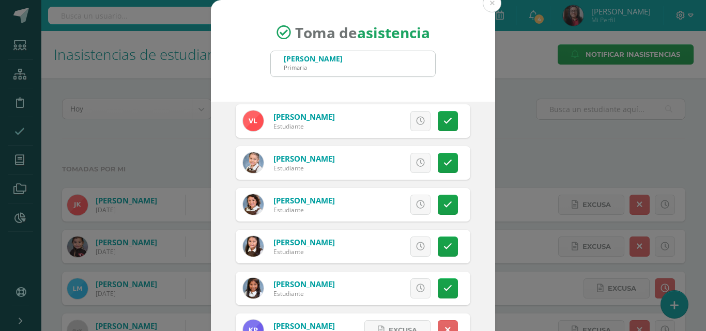
scroll to position [0, 0]
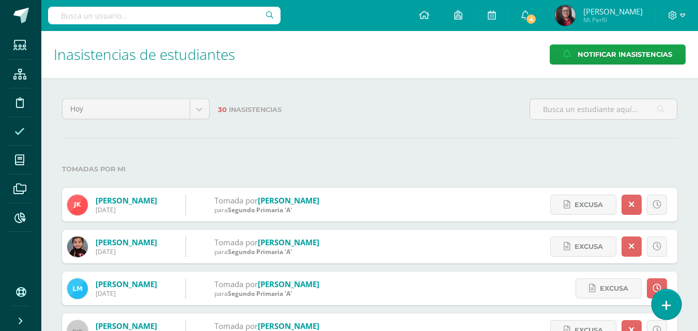
click at [664, 307] on icon at bounding box center [666, 306] width 9 height 12
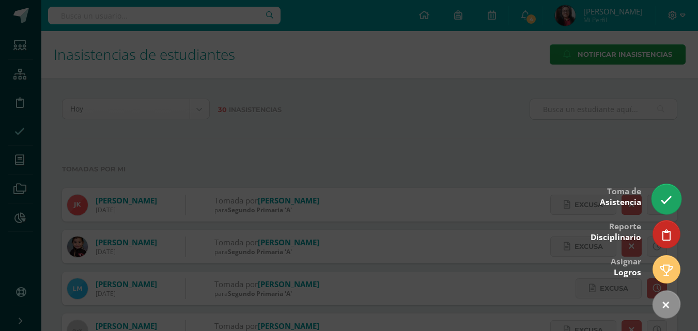
click at [665, 204] on icon at bounding box center [667, 200] width 12 height 12
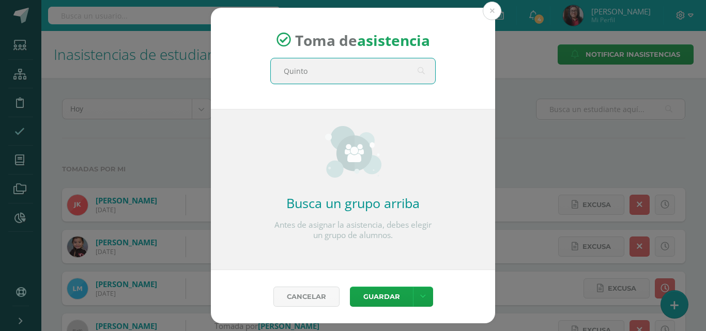
type input "Quinto"
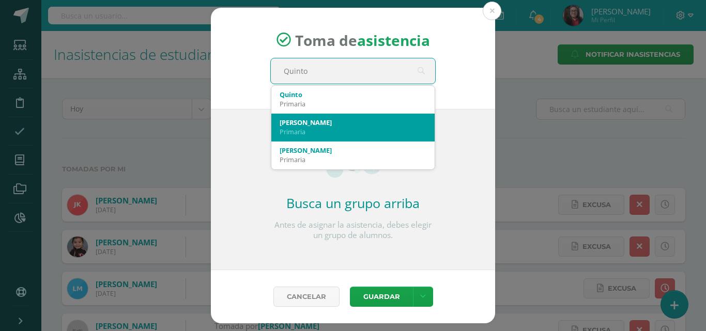
scroll to position [28, 0]
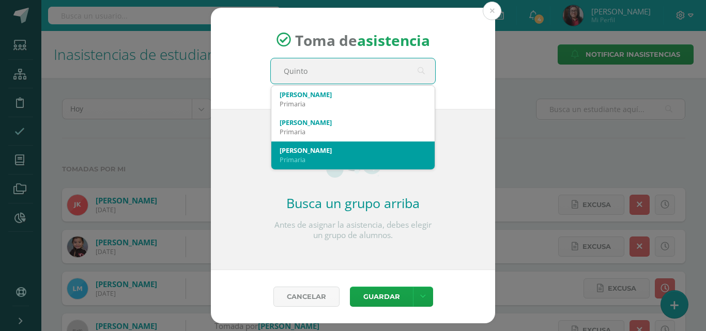
click at [376, 161] on div "Primaria" at bounding box center [353, 159] width 147 height 9
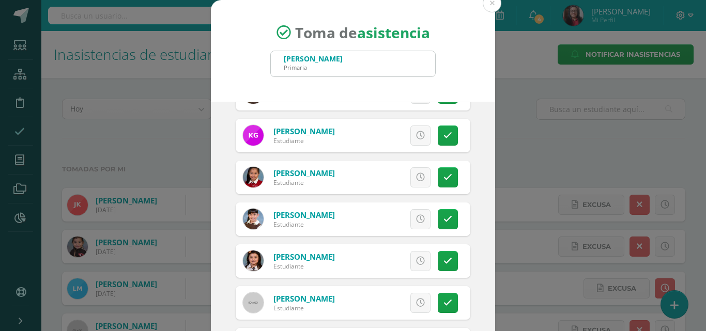
scroll to position [207, 0]
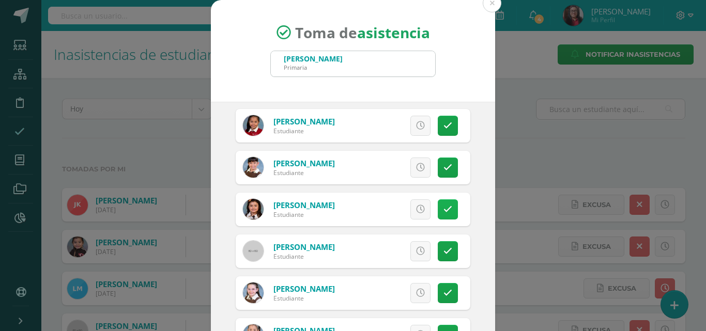
click at [443, 212] on icon at bounding box center [447, 209] width 9 height 9
click at [407, 205] on link "Excusa" at bounding box center [397, 209] width 66 height 20
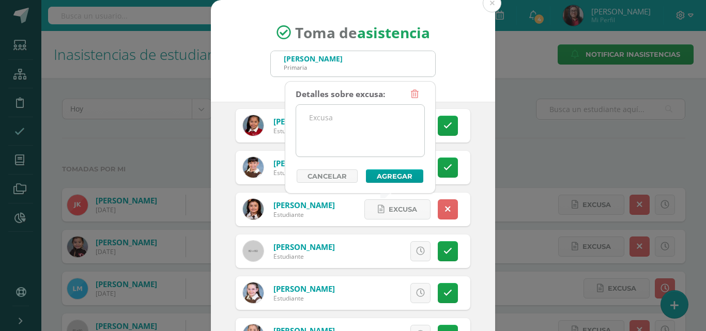
click at [380, 145] on textarea at bounding box center [360, 131] width 128 height 52
drag, startPoint x: 306, startPoint y: 115, endPoint x: 353, endPoint y: 121, distance: 46.9
click at [353, 121] on textarea "Deporte" at bounding box center [360, 131] width 128 height 52
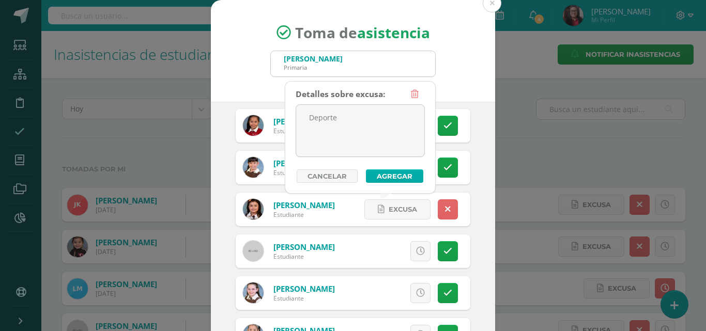
type textarea "Deporte"
click at [379, 178] on button "Agregar" at bounding box center [394, 176] width 57 height 13
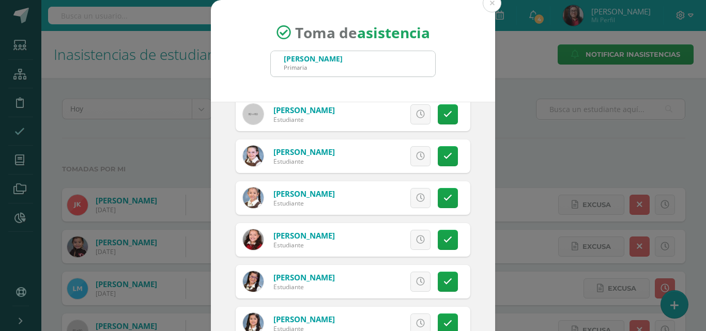
scroll to position [362, 0]
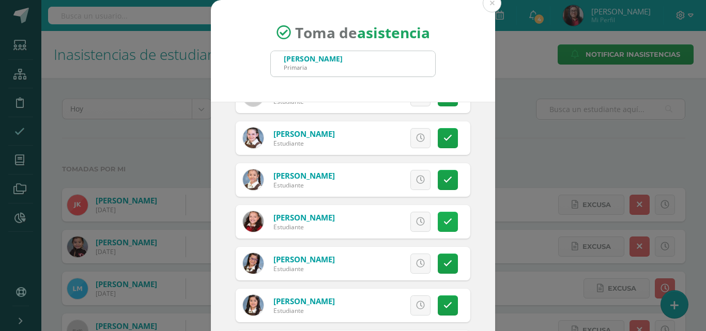
click at [443, 224] on icon at bounding box center [447, 222] width 9 height 9
click at [389, 222] on span "Excusa" at bounding box center [403, 221] width 28 height 19
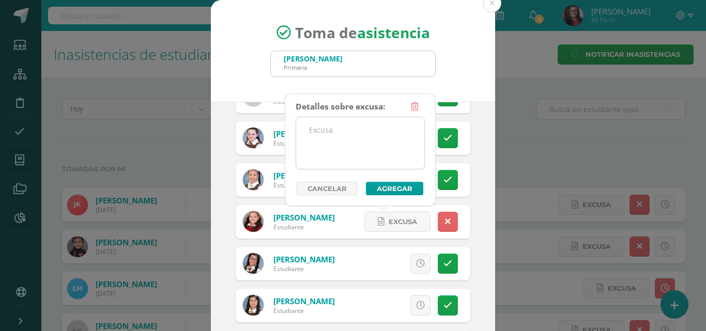
click at [355, 151] on textarea at bounding box center [360, 143] width 128 height 52
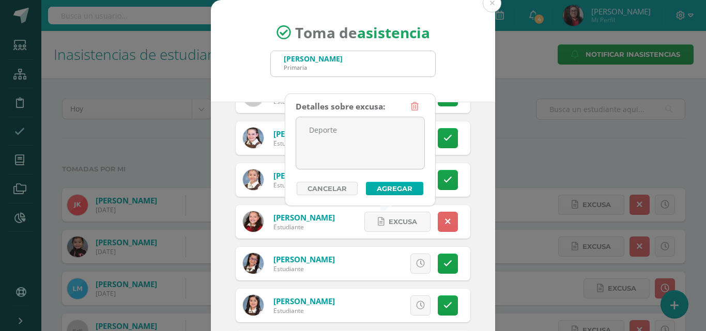
type textarea "Deporte"
click at [378, 189] on button "Agregar" at bounding box center [394, 188] width 57 height 13
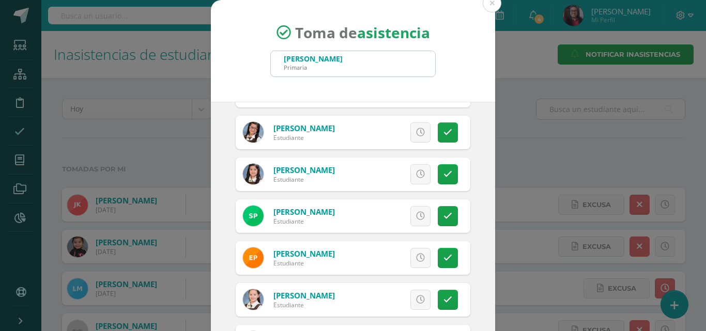
scroll to position [517, 0]
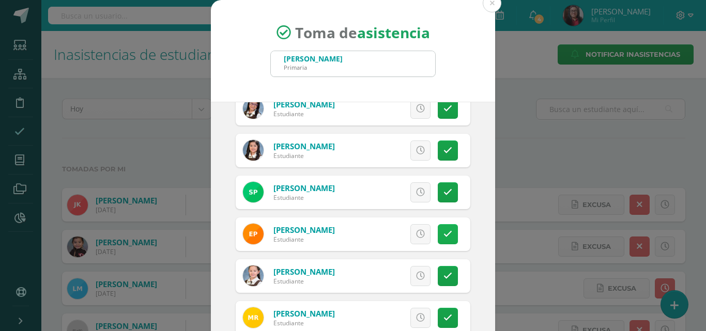
click at [443, 238] on icon at bounding box center [447, 234] width 9 height 9
click at [395, 236] on span "Excusa" at bounding box center [403, 234] width 28 height 19
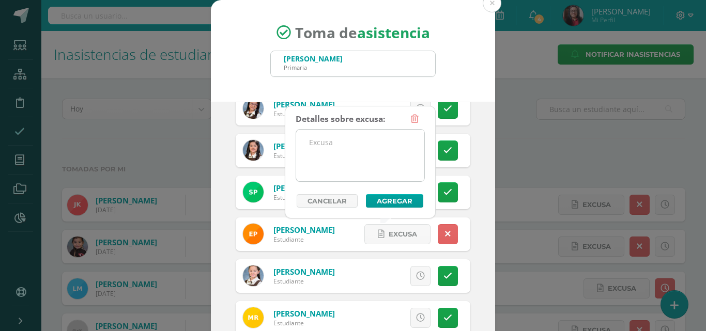
click at [365, 174] on textarea at bounding box center [360, 156] width 128 height 52
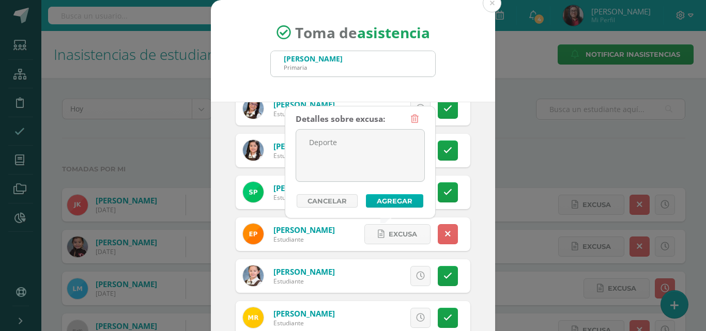
type textarea "Deporte"
click at [383, 199] on button "Agregar" at bounding box center [394, 200] width 57 height 13
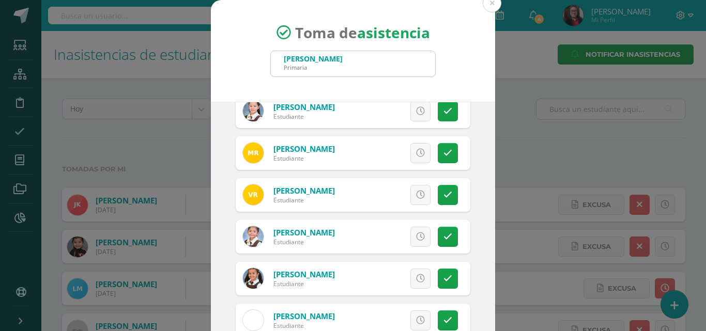
scroll to position [724, 0]
click at [443, 238] on icon at bounding box center [447, 237] width 9 height 9
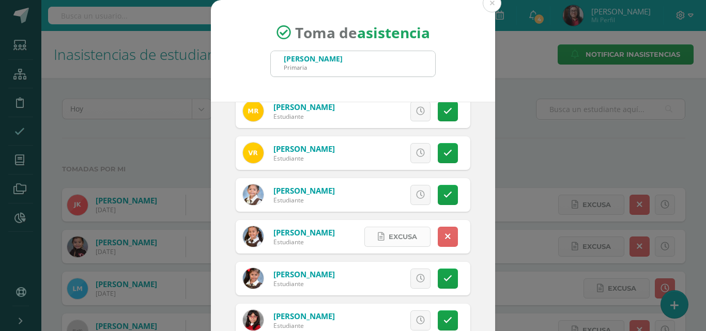
click at [400, 238] on span "Excusa" at bounding box center [403, 236] width 28 height 19
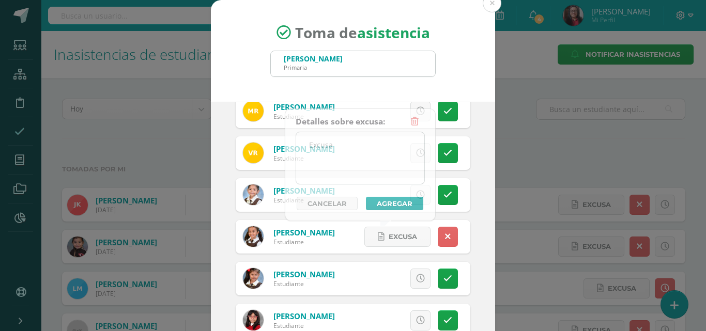
click at [369, 173] on textarea at bounding box center [360, 158] width 128 height 52
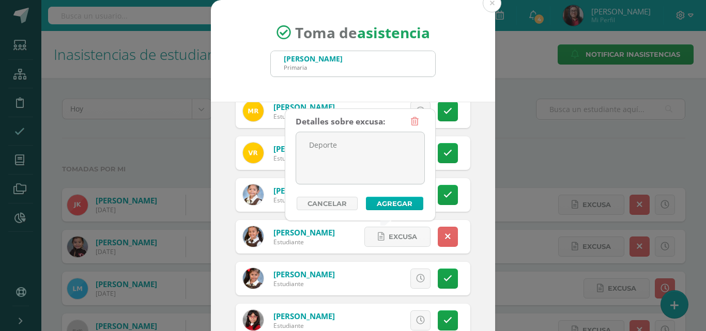
type textarea "Deporte"
click at [382, 199] on button "Agregar" at bounding box center [394, 203] width 57 height 13
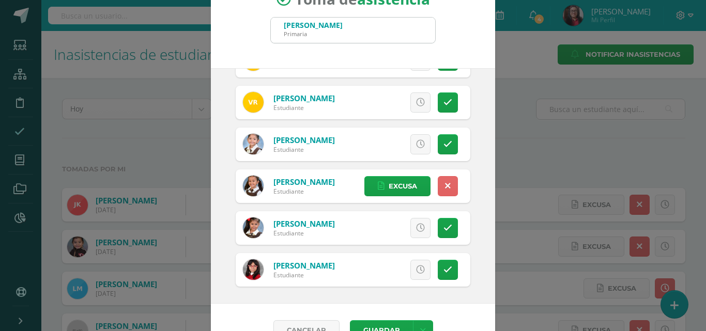
scroll to position [59, 0]
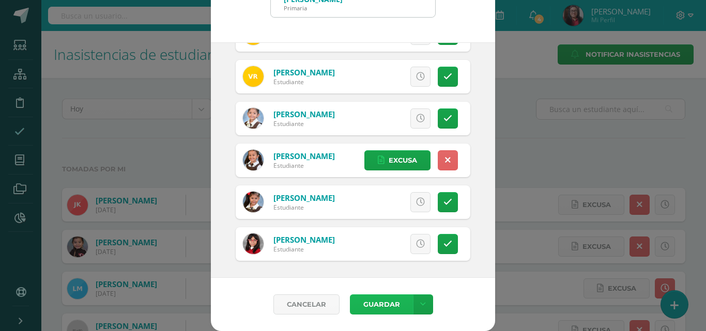
click at [374, 306] on button "Guardar" at bounding box center [381, 305] width 63 height 20
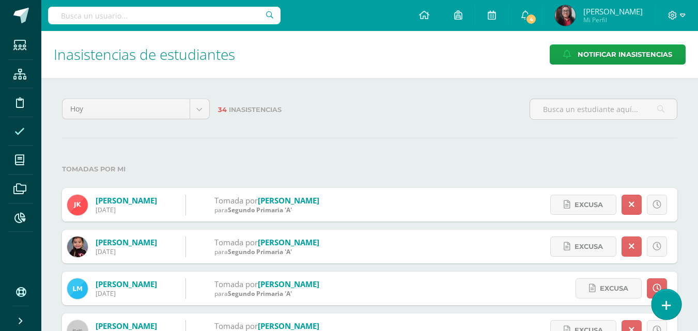
click at [663, 299] on link at bounding box center [666, 304] width 29 height 30
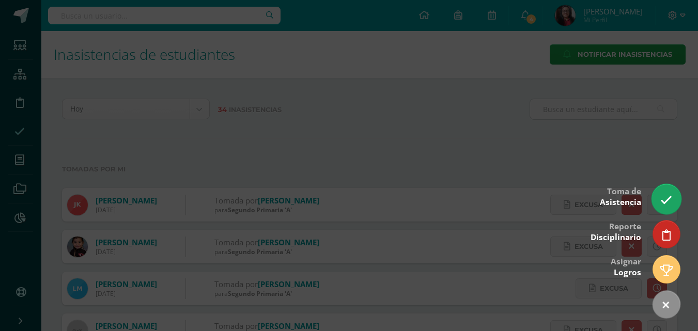
click at [668, 203] on icon at bounding box center [667, 200] width 12 height 12
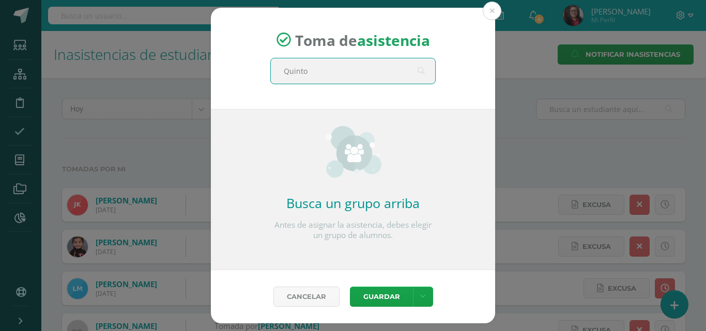
type input "Quinto"
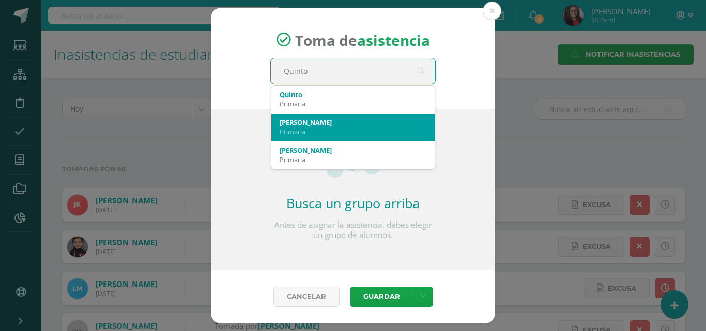
click at [373, 132] on div "Primaria" at bounding box center [353, 131] width 147 height 9
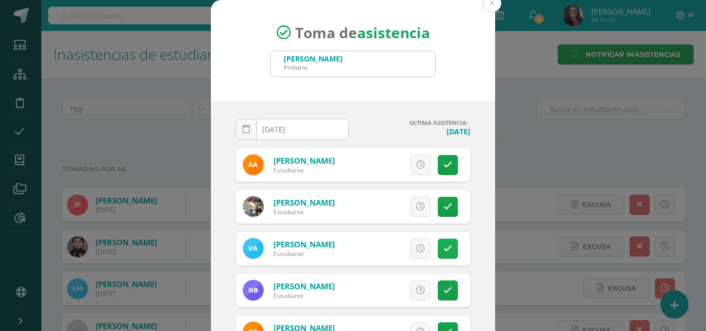
click at [443, 247] on icon at bounding box center [447, 248] width 9 height 9
click at [400, 246] on span "Excusa" at bounding box center [403, 248] width 28 height 19
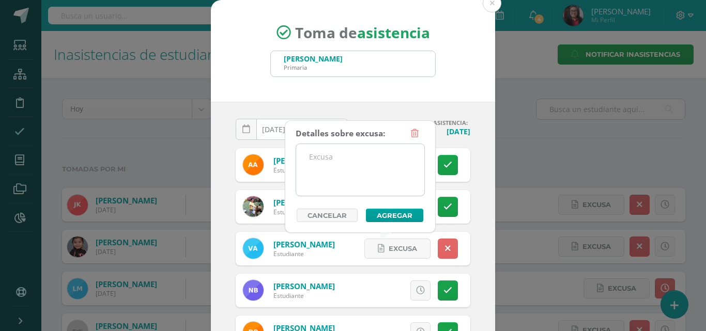
click at [381, 194] on textarea at bounding box center [360, 170] width 128 height 52
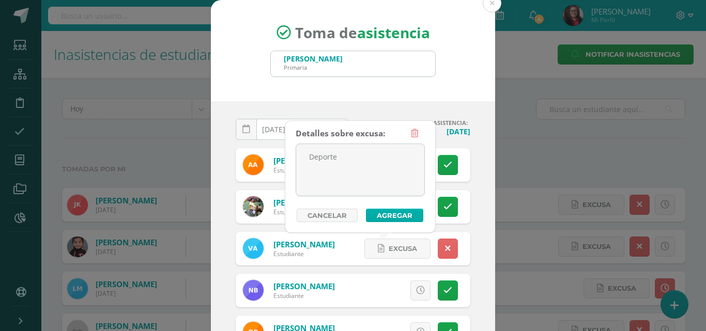
type textarea "Deporte"
click at [382, 218] on button "Agregar" at bounding box center [394, 215] width 57 height 13
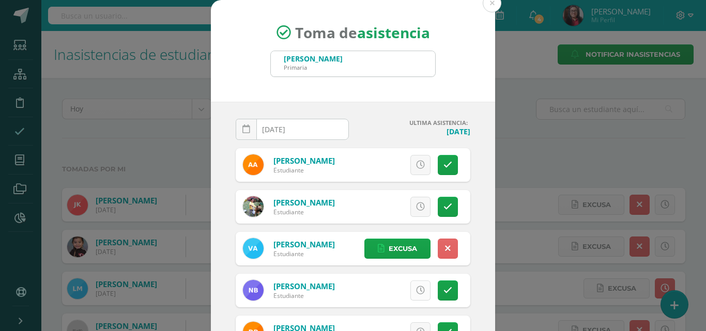
click at [416, 293] on icon at bounding box center [420, 290] width 9 height 9
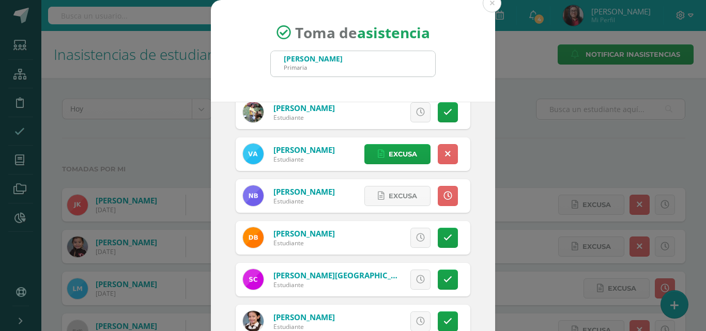
scroll to position [103, 0]
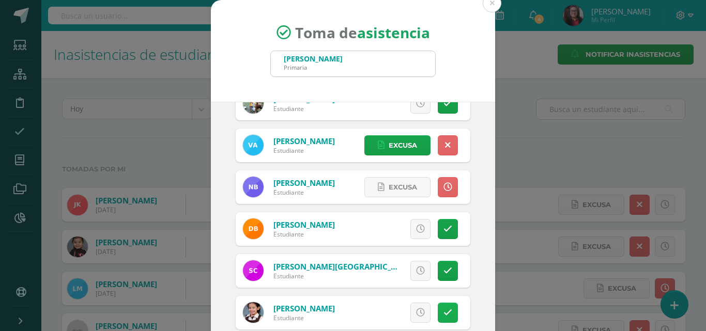
click at [443, 309] on icon at bounding box center [447, 313] width 9 height 9
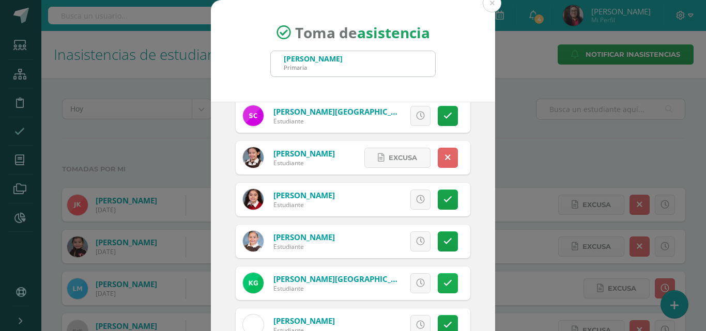
scroll to position [310, 0]
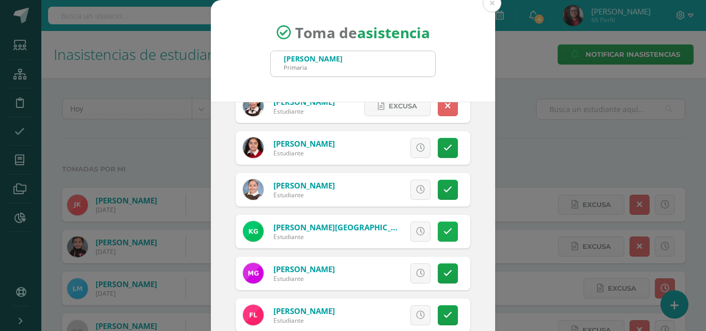
click at [443, 234] on icon at bounding box center [447, 231] width 9 height 9
click at [443, 271] on icon at bounding box center [447, 273] width 9 height 9
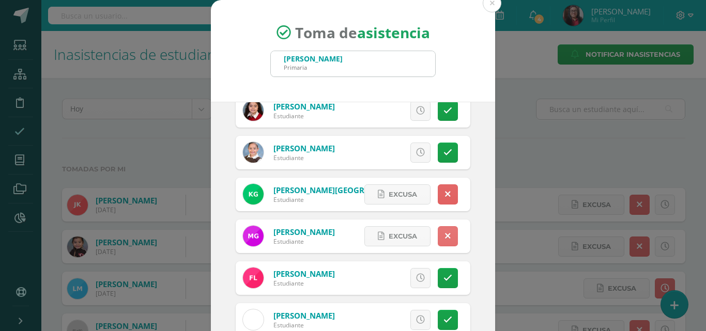
scroll to position [413, 0]
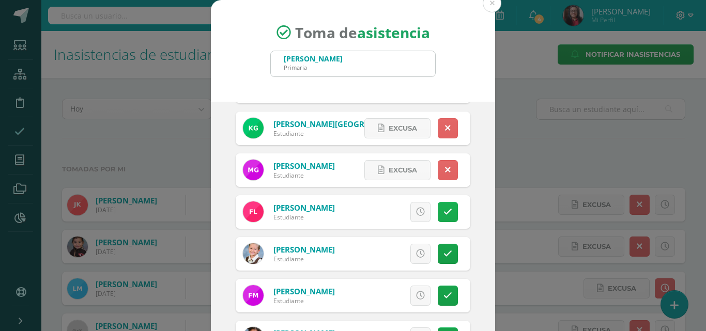
click at [443, 216] on icon at bounding box center [447, 212] width 9 height 9
click at [408, 212] on link "Excusa" at bounding box center [397, 212] width 66 height 20
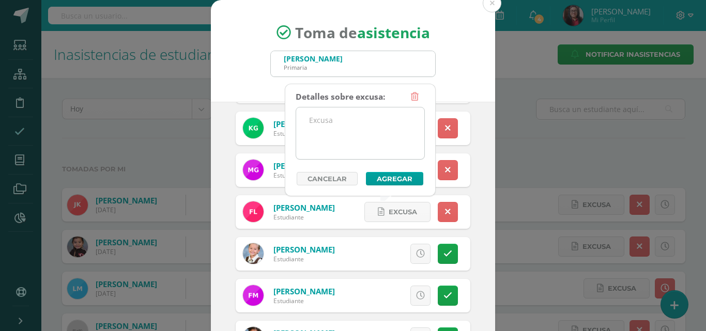
click at [366, 152] on textarea at bounding box center [360, 134] width 128 height 52
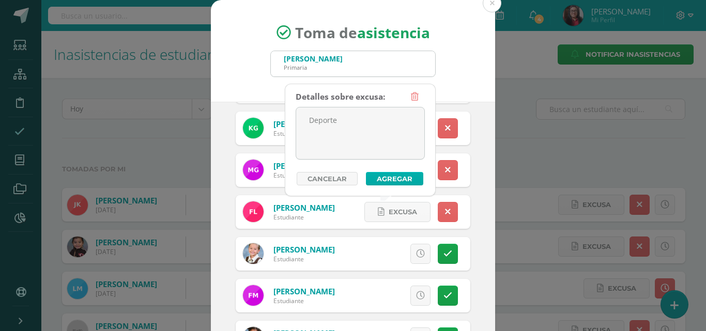
type textarea "Deporte"
click at [385, 178] on button "Agregar" at bounding box center [394, 178] width 57 height 13
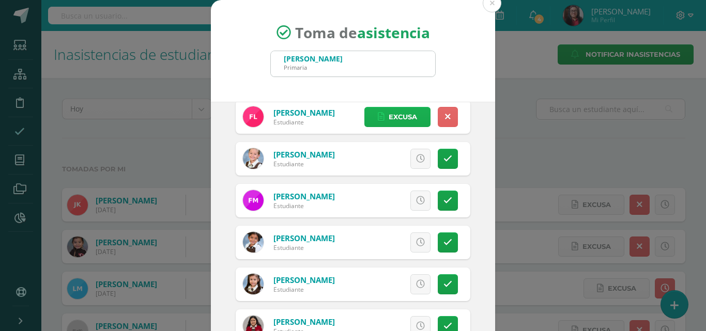
scroll to position [517, 0]
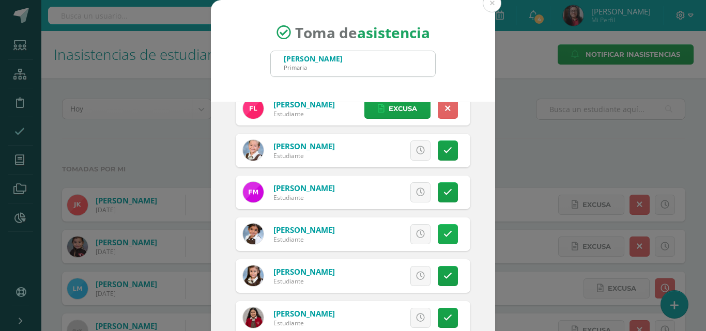
click at [443, 234] on icon at bounding box center [447, 234] width 9 height 9
click at [402, 233] on span "Excusa" at bounding box center [403, 234] width 28 height 19
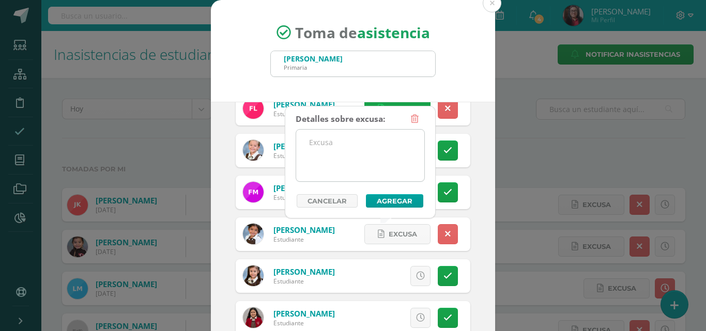
click at [355, 169] on textarea at bounding box center [360, 156] width 128 height 52
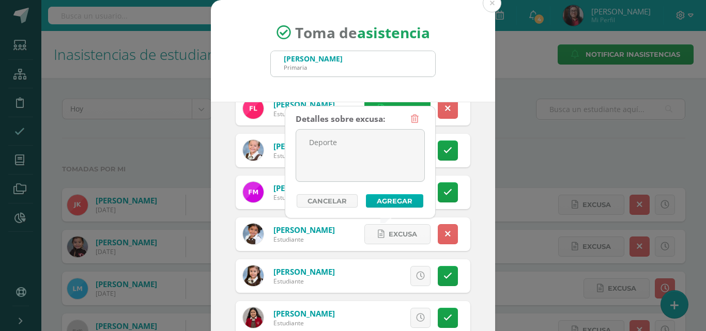
type textarea "Deporte"
click at [375, 202] on button "Agregar" at bounding box center [394, 200] width 57 height 13
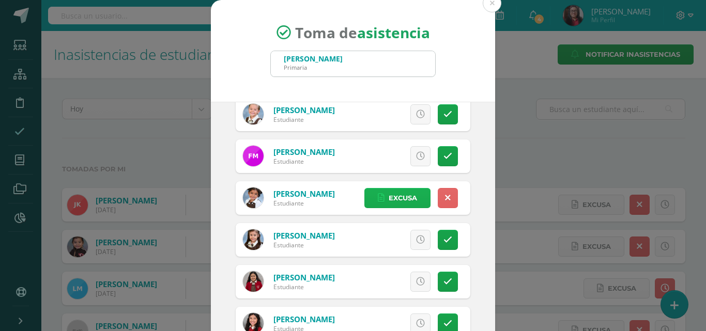
scroll to position [569, 0]
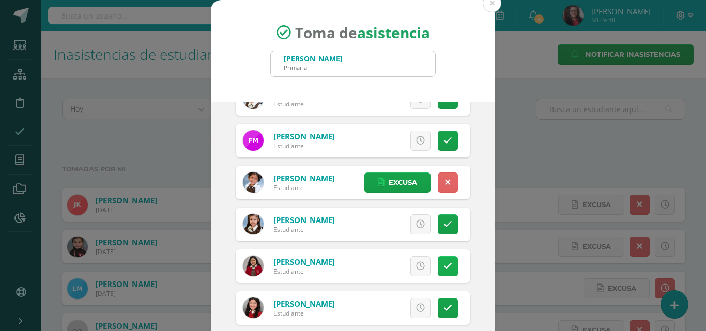
click at [443, 268] on icon at bounding box center [447, 266] width 9 height 9
click at [399, 267] on span "Excusa" at bounding box center [403, 266] width 28 height 19
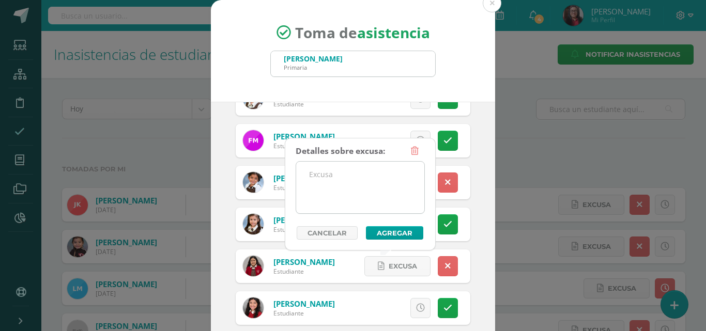
click at [364, 202] on textarea at bounding box center [360, 188] width 128 height 52
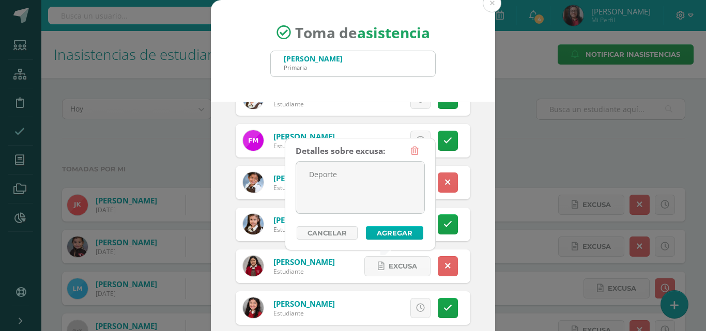
type textarea "Deporte"
click at [378, 233] on button "Agregar" at bounding box center [394, 232] width 57 height 13
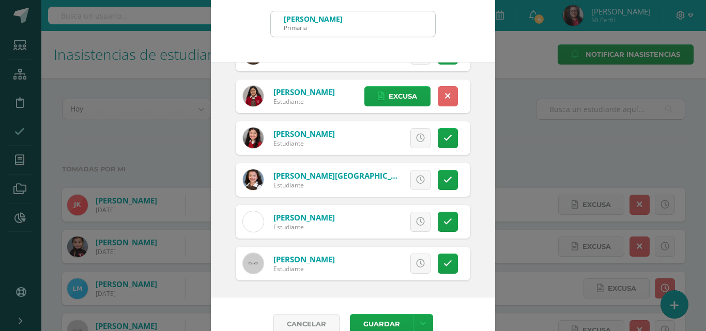
scroll to position [59, 0]
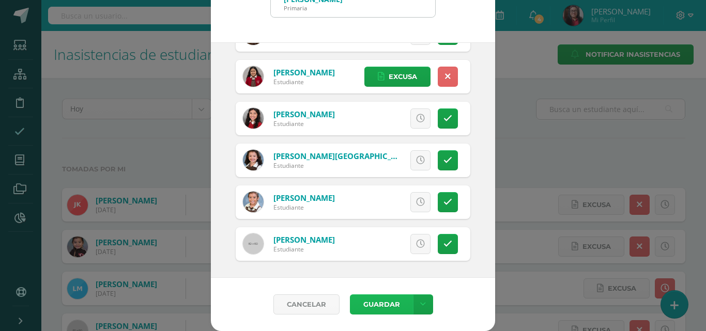
click at [368, 303] on button "Guardar" at bounding box center [381, 305] width 63 height 20
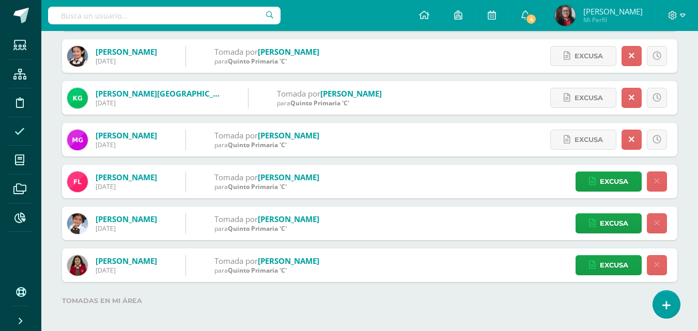
scroll to position [1665, 0]
